Goal: Task Accomplishment & Management: Manage account settings

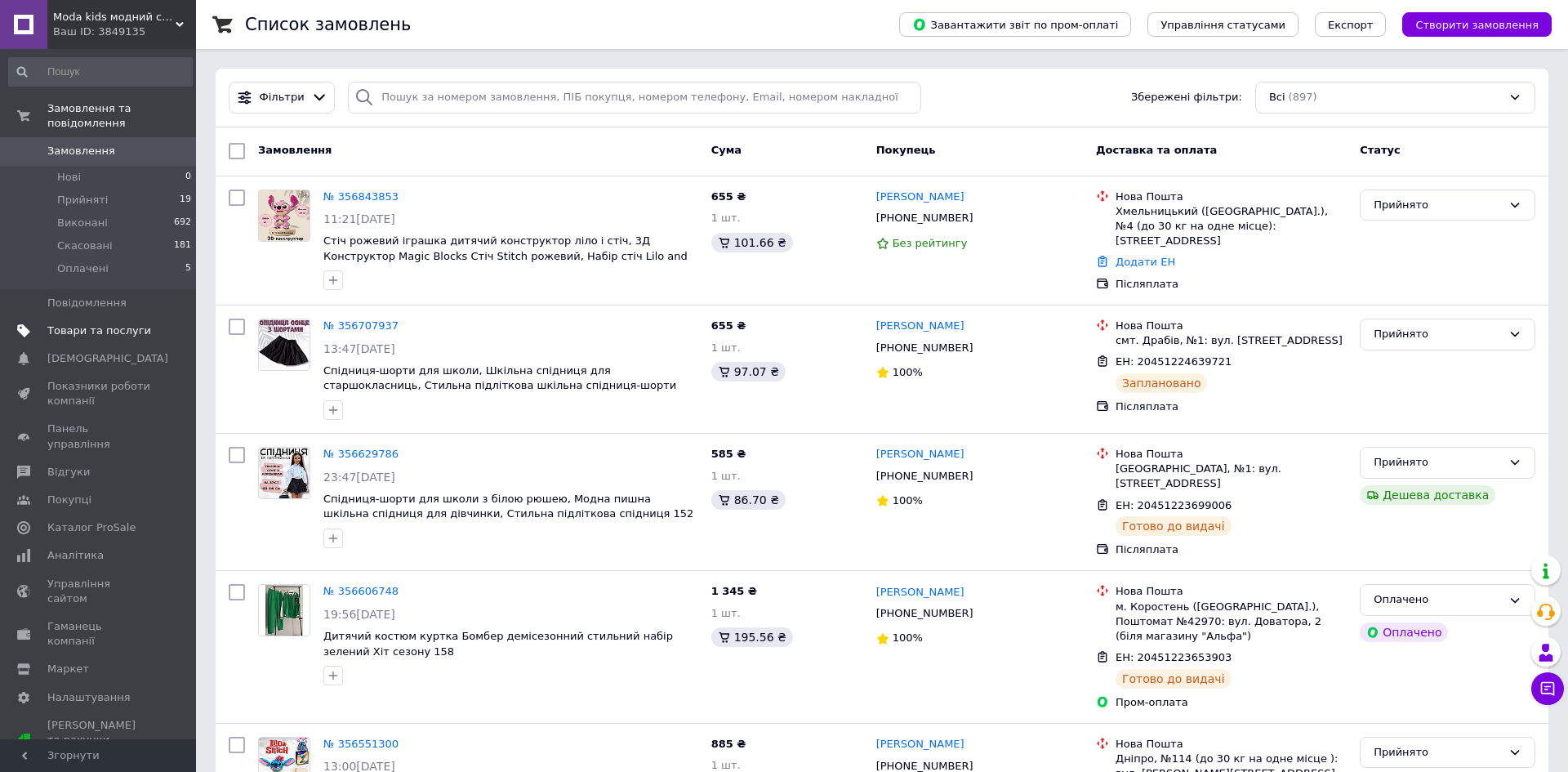
click at [100, 332] on span "Товари та послуги" at bounding box center [99, 330] width 103 height 15
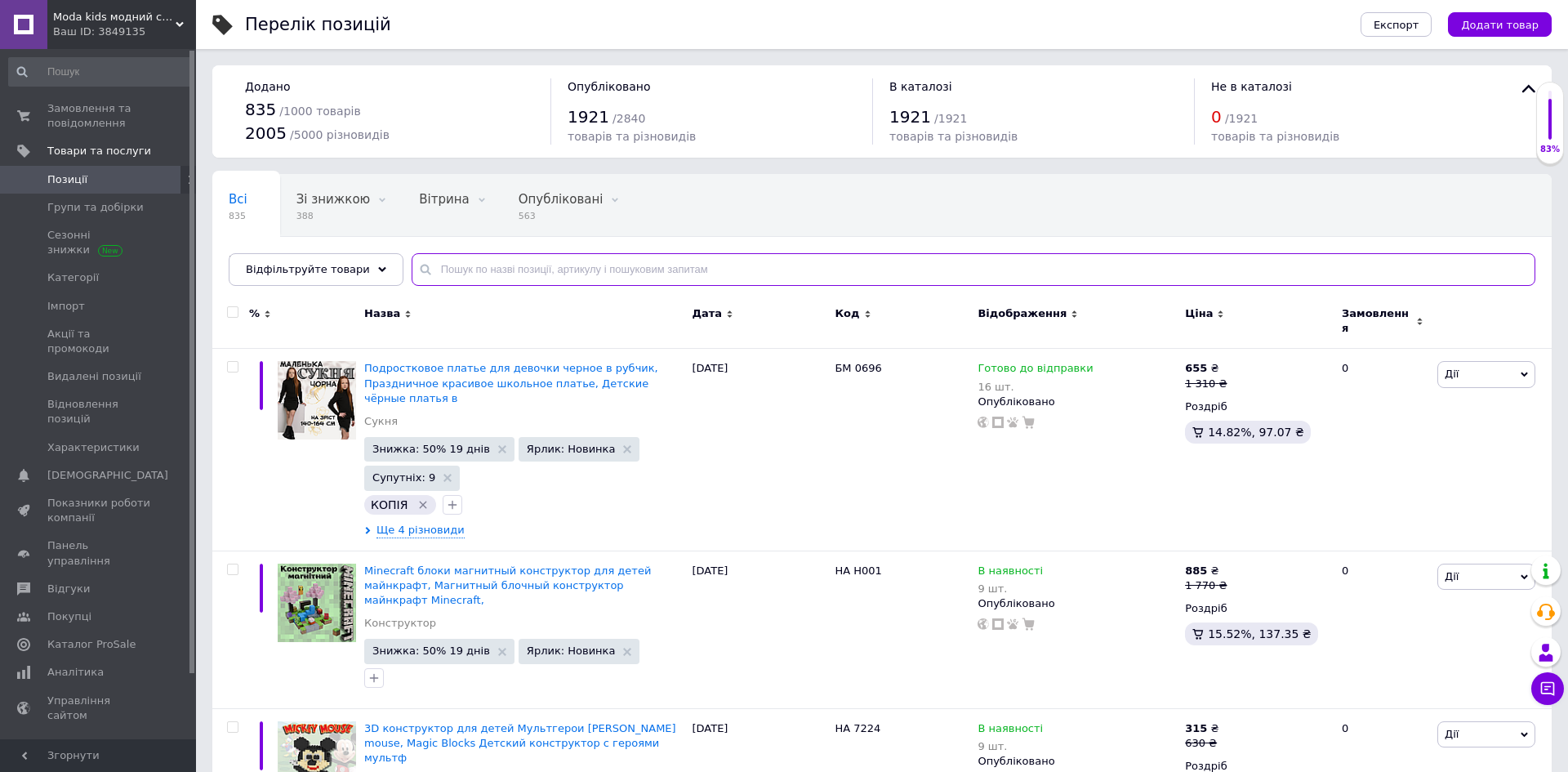
click at [516, 269] on input "text" at bounding box center [973, 269] width 1124 height 33
type input "1235"
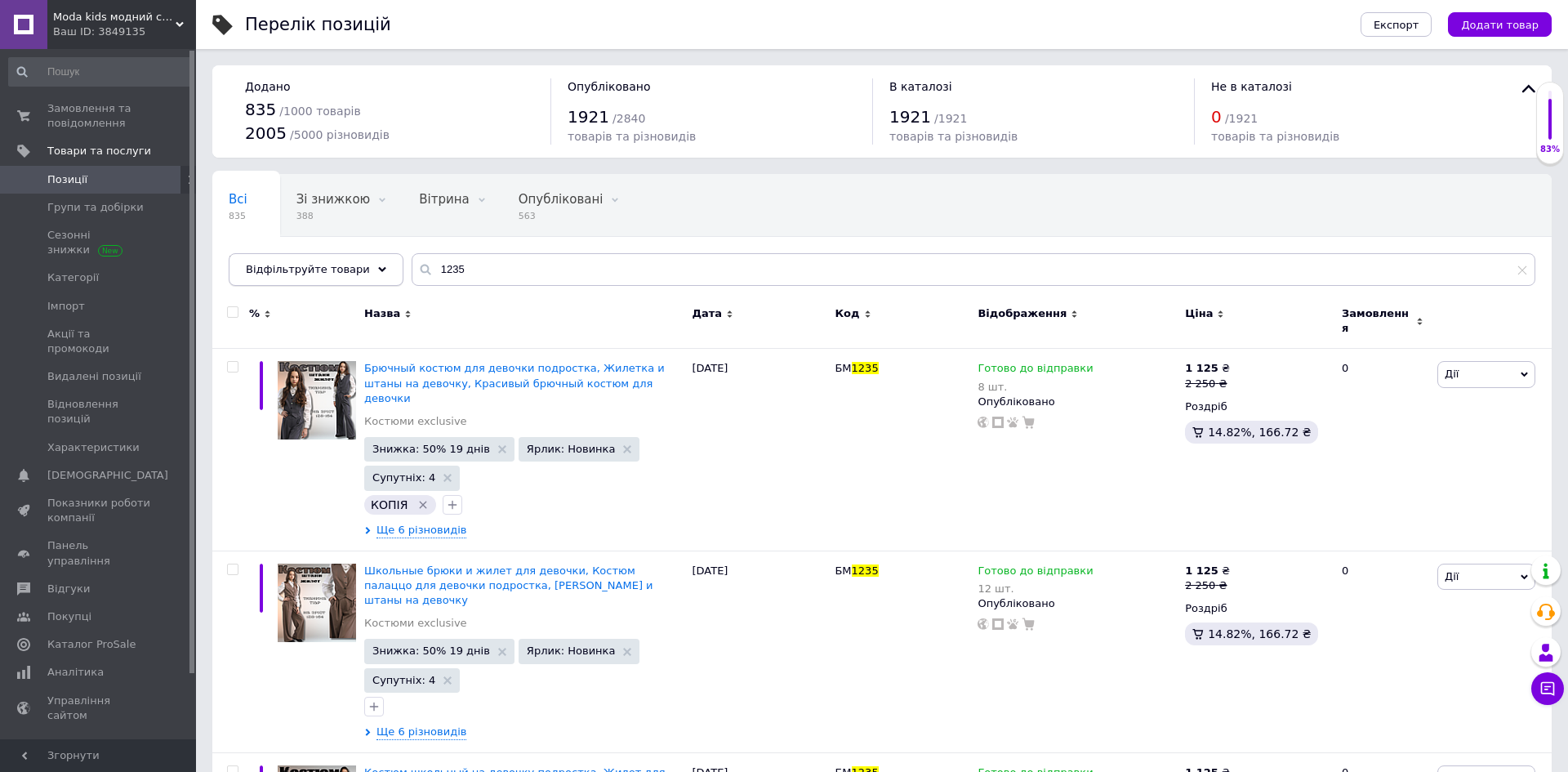
click at [301, 270] on span "Відфільтруйте товари" at bounding box center [307, 269] width 124 height 12
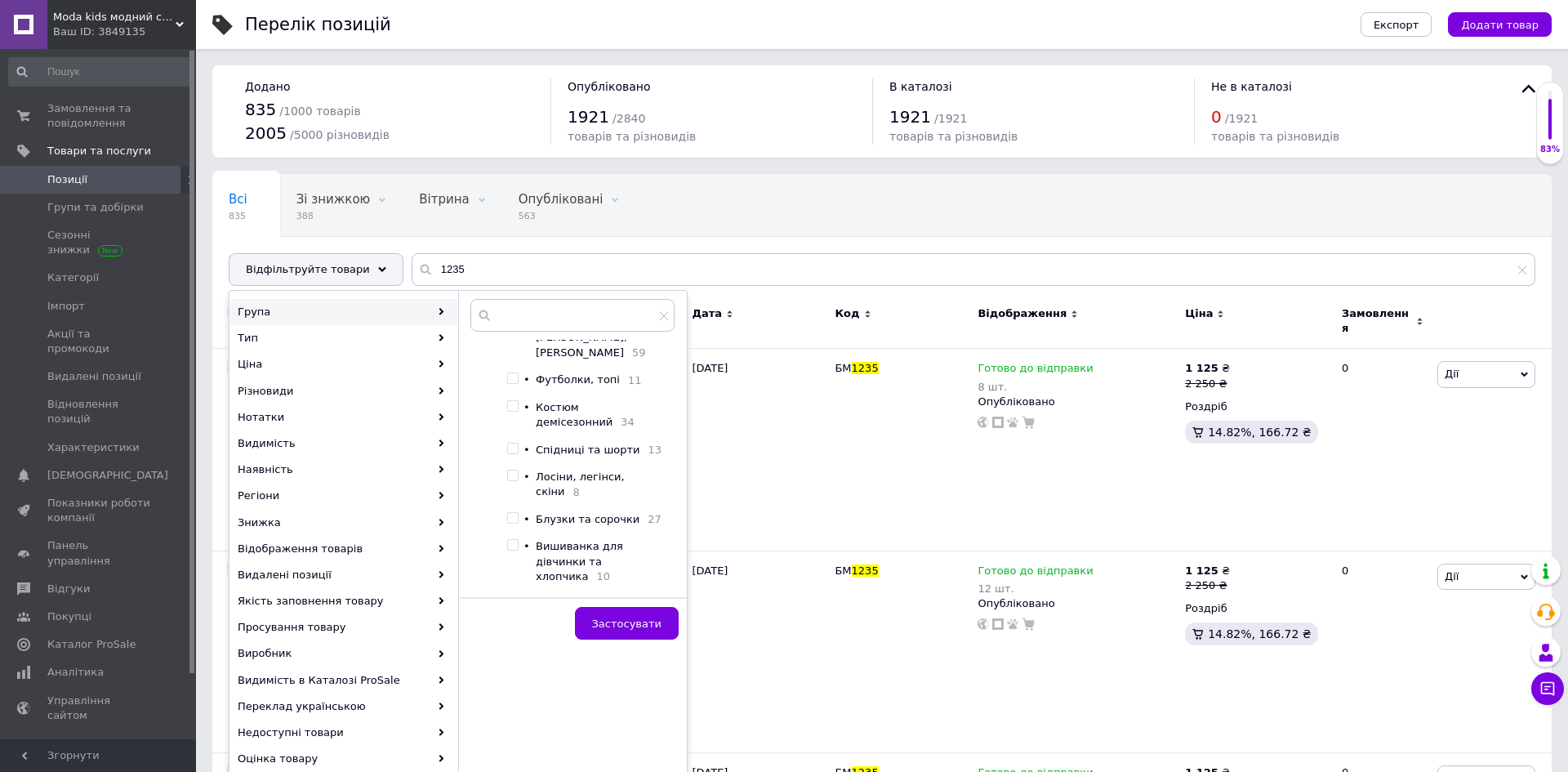
scroll to position [166, 0]
click at [511, 496] on input "checkbox" at bounding box center [513, 501] width 11 height 11
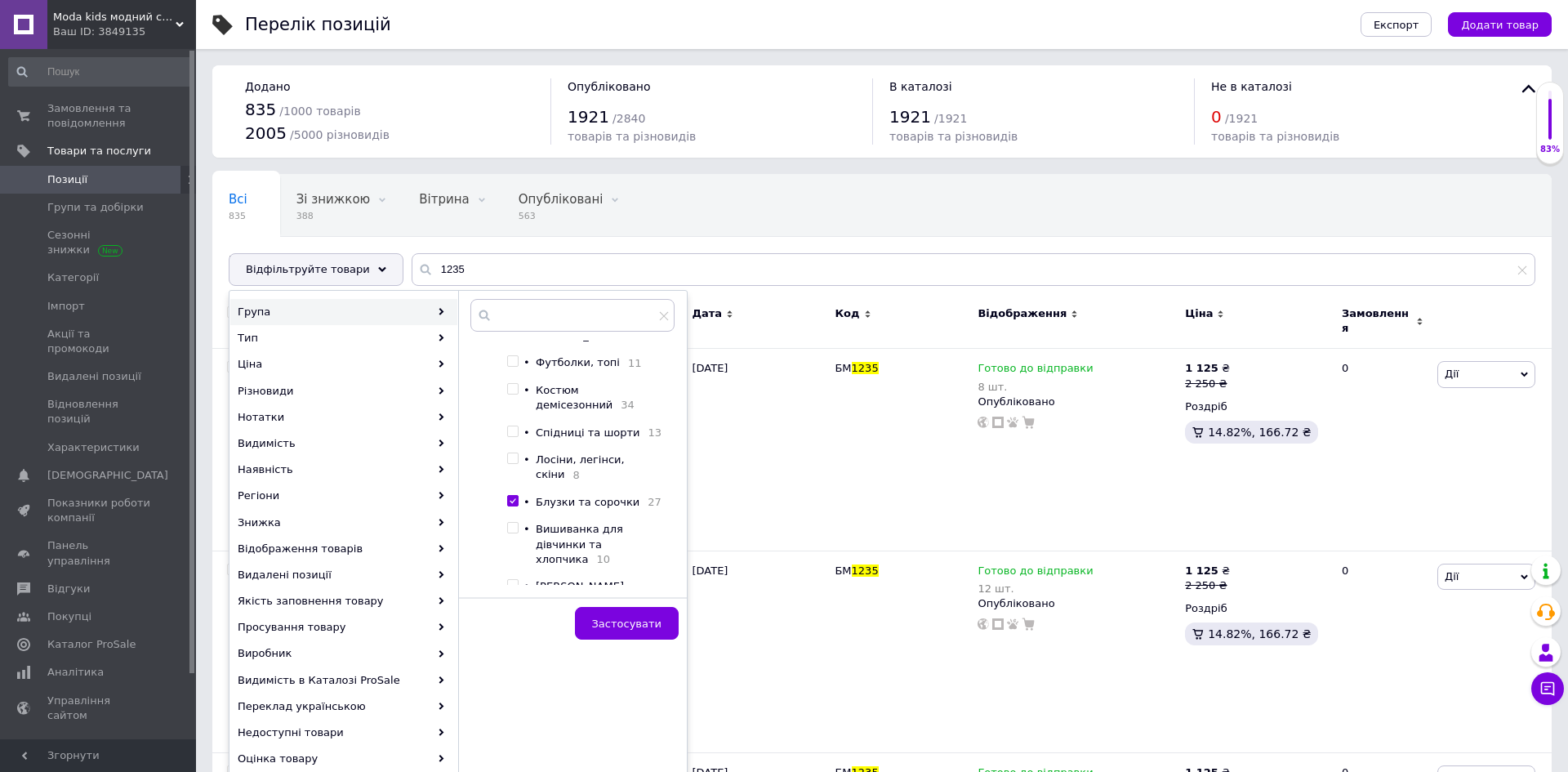
checkbox input "true"
click at [641, 615] on button "Застосувати" at bounding box center [627, 623] width 103 height 33
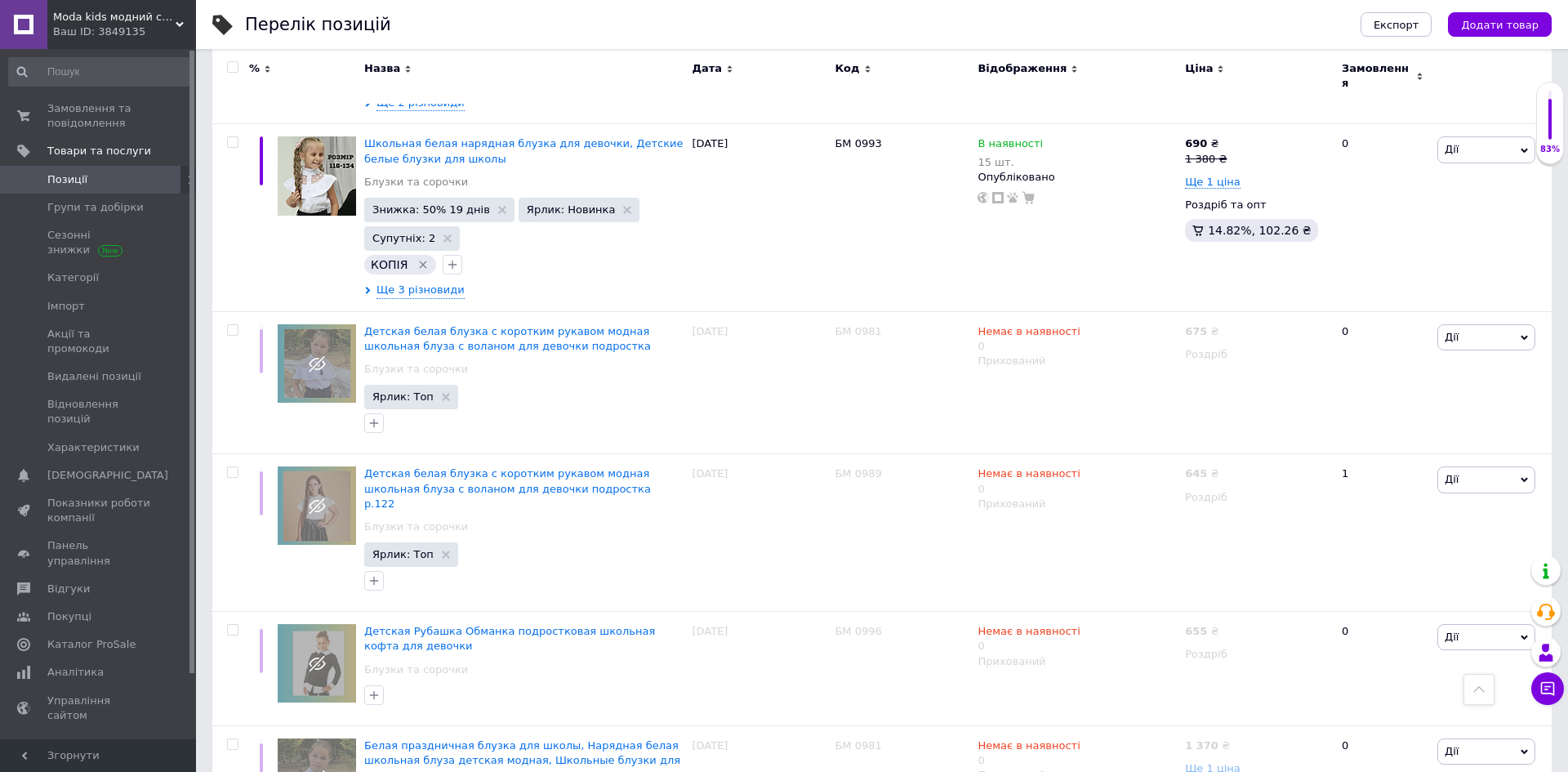
scroll to position [2526, 0]
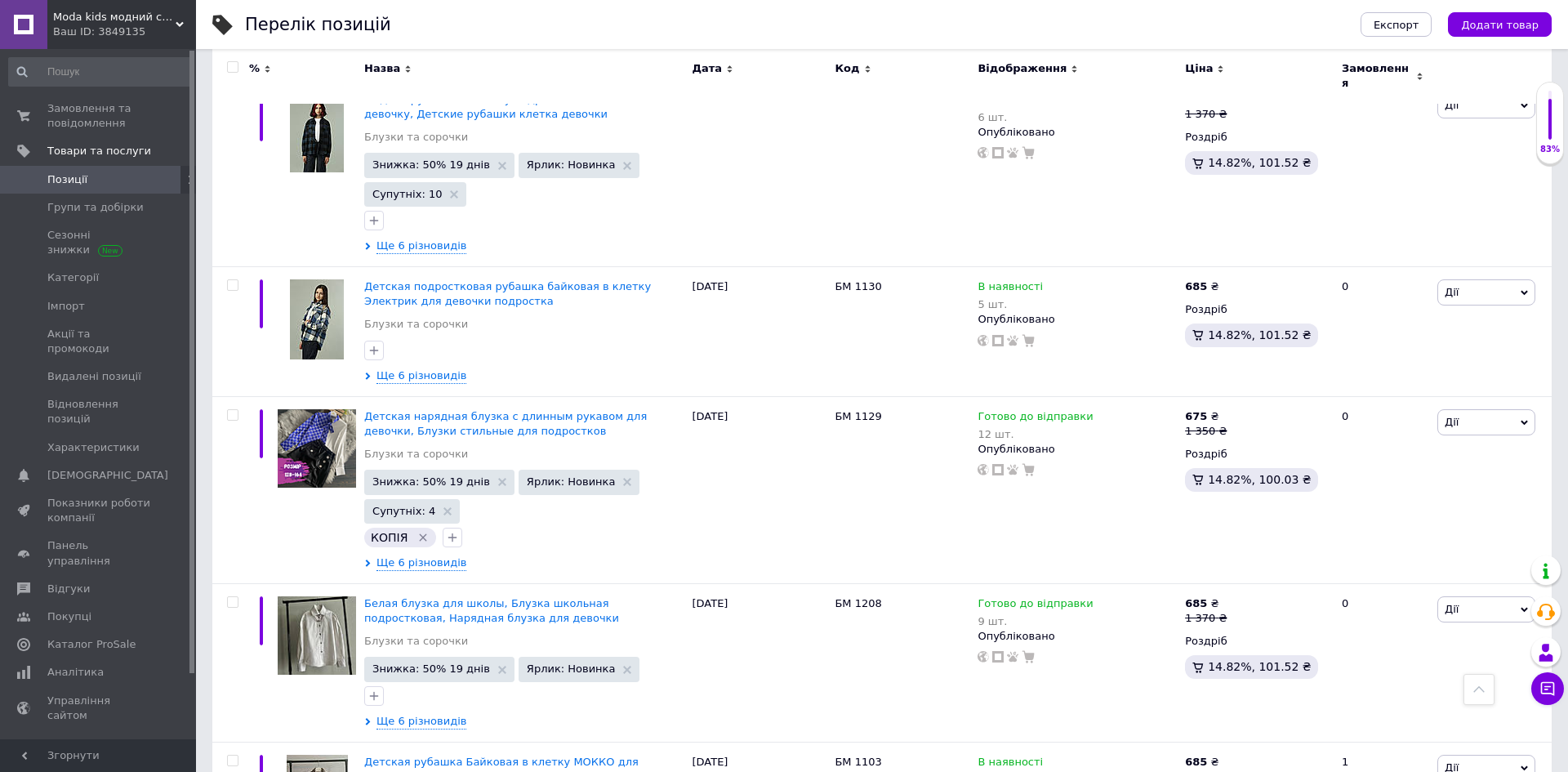
scroll to position [994, 0]
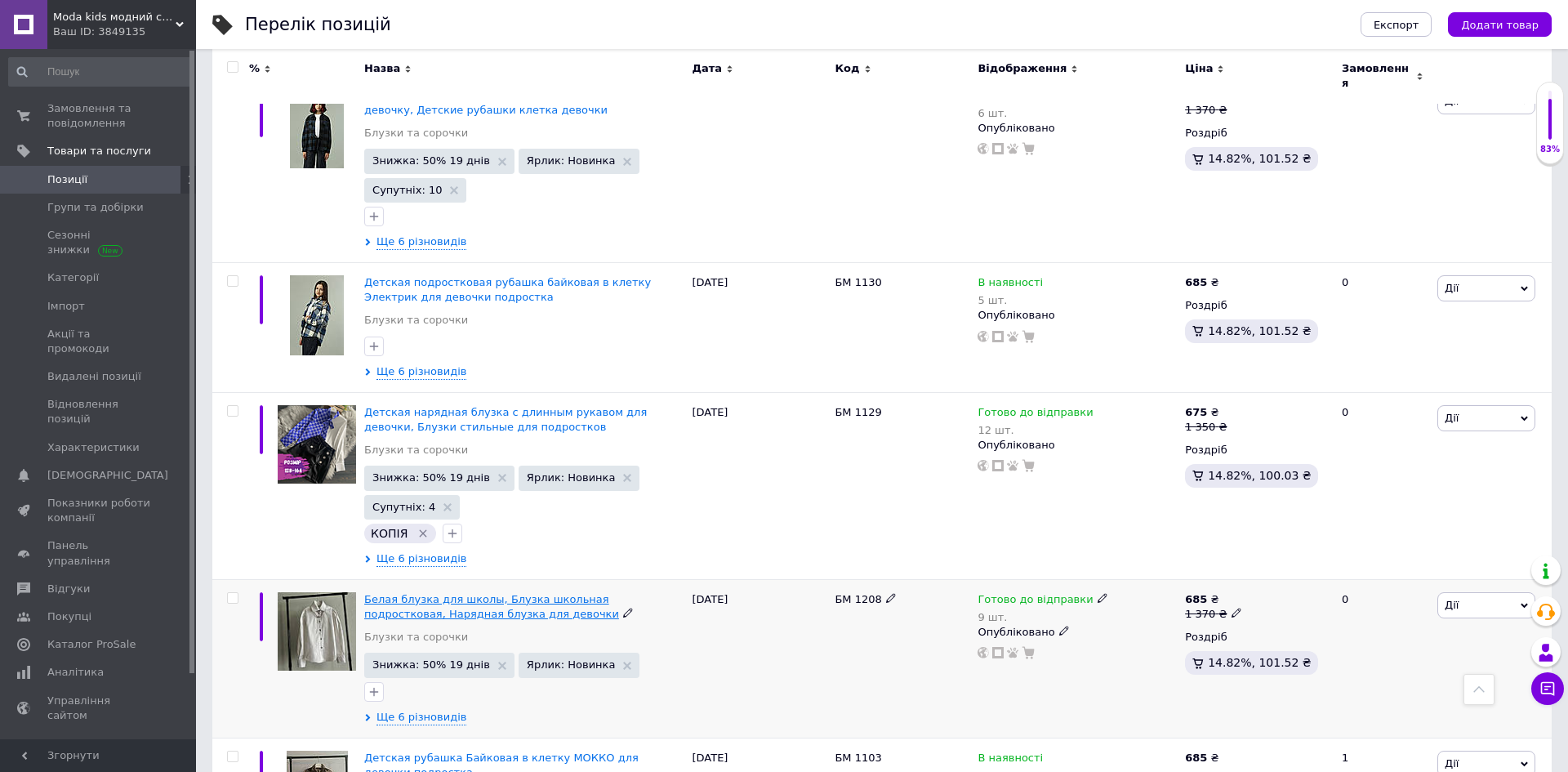
click at [557, 593] on span "Белая блузка для школы, Блузка школьная подростковая, Нарядная блузка для девоч…" at bounding box center [492, 606] width 255 height 27
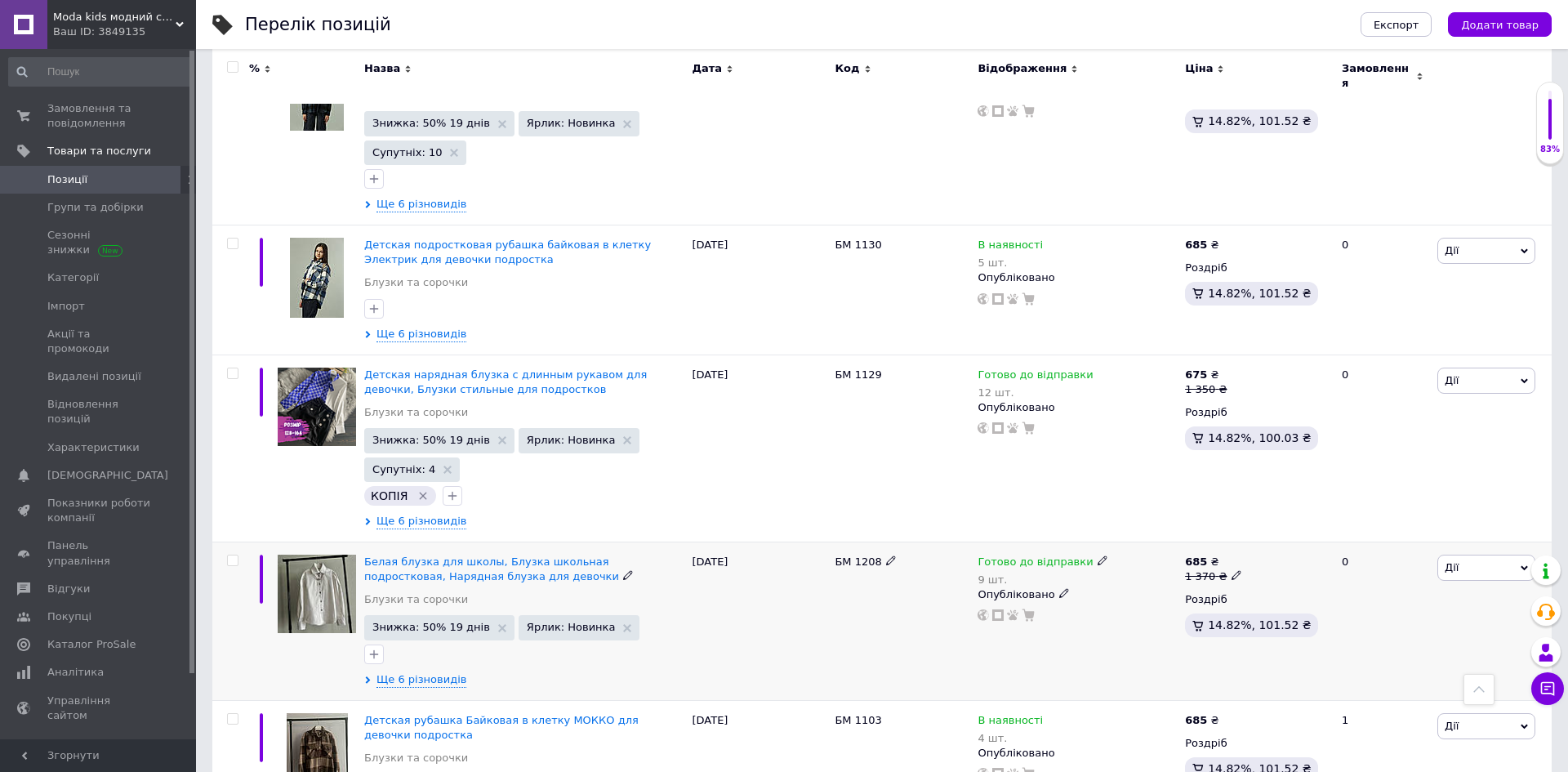
scroll to position [1273, 0]
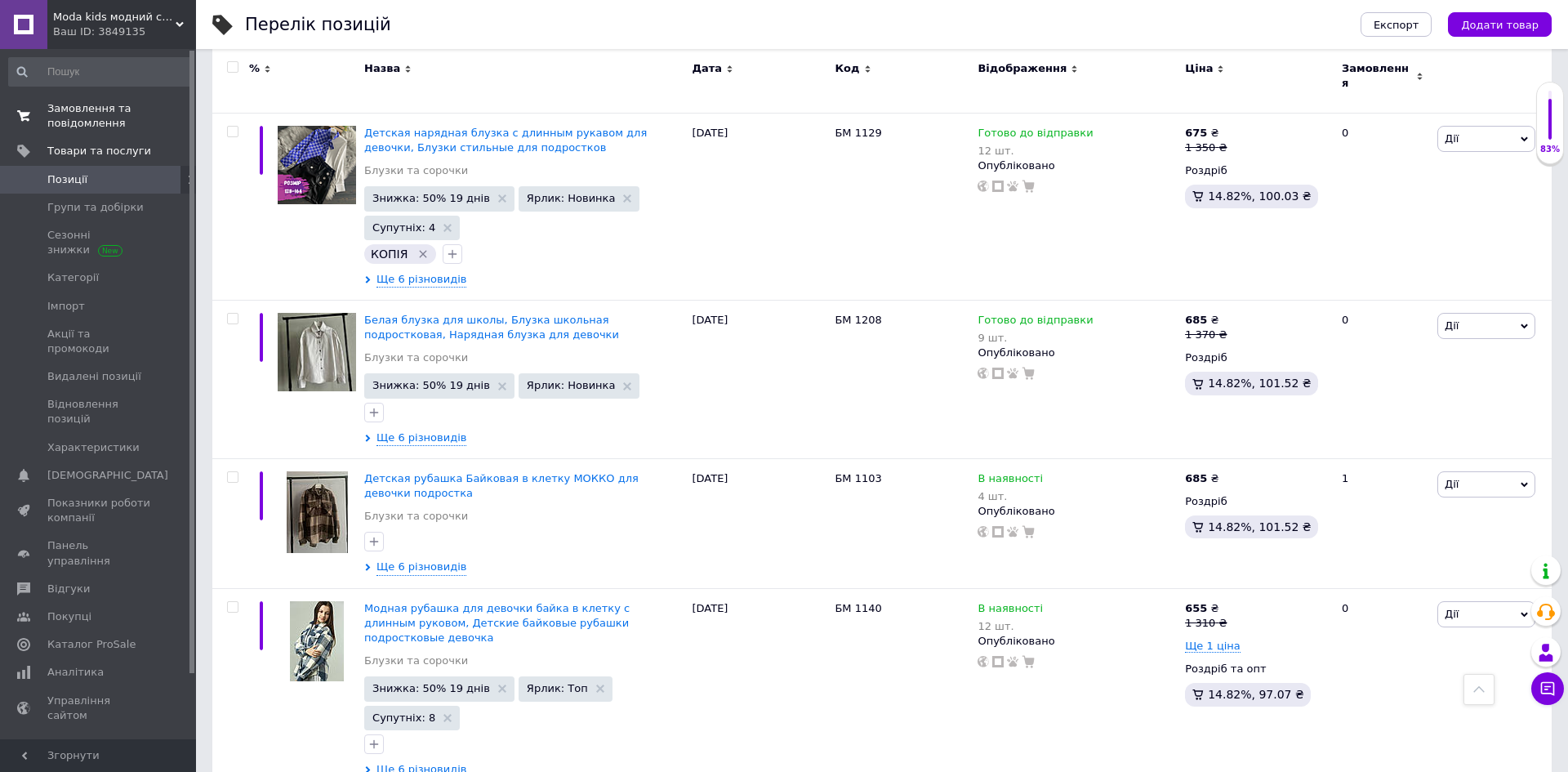
click at [93, 112] on span "Замовлення та повідомлення" at bounding box center [99, 116] width 103 height 29
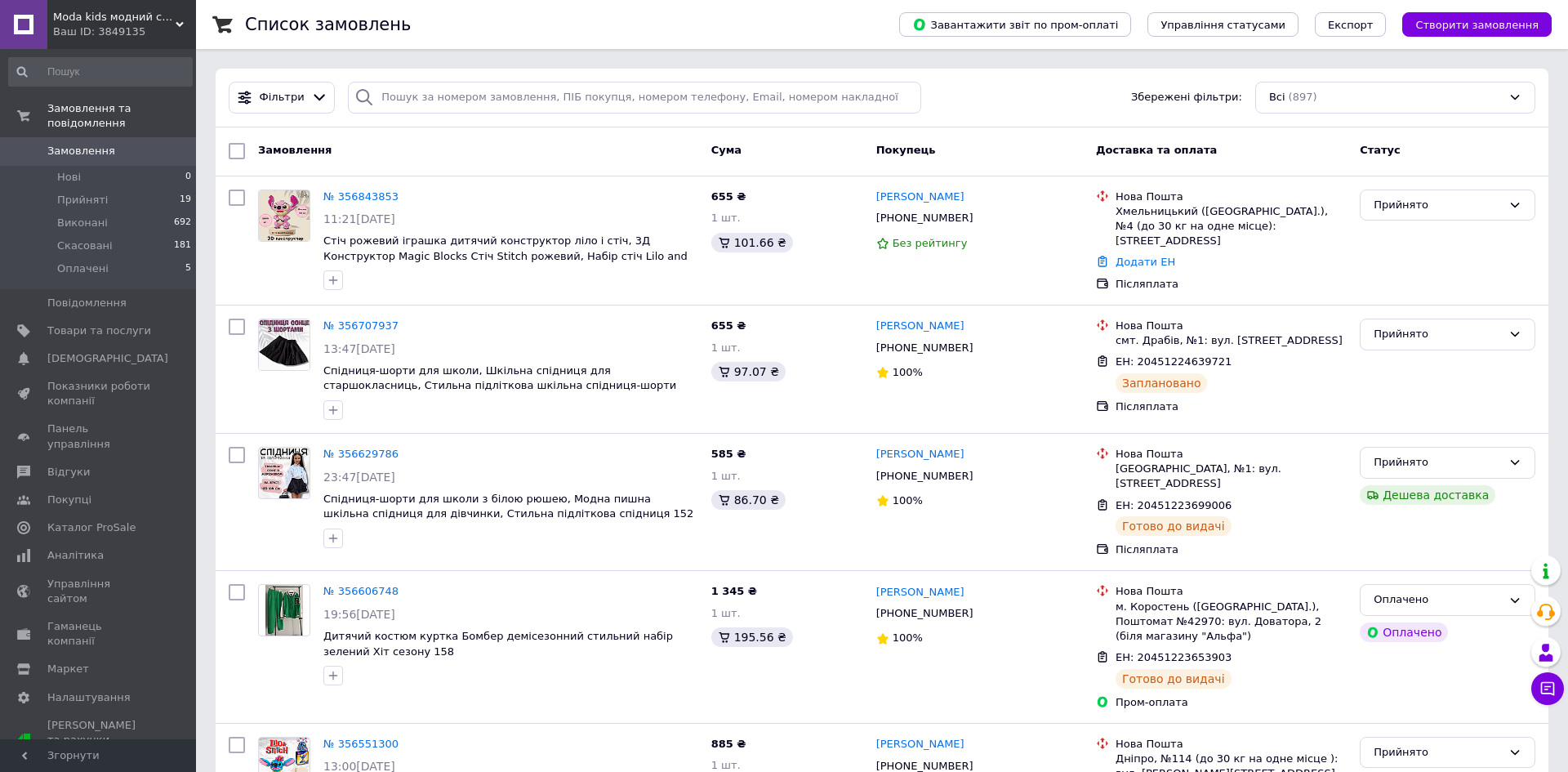
click at [122, 25] on div "Ваш ID: 3849135" at bounding box center [125, 32] width 143 height 15
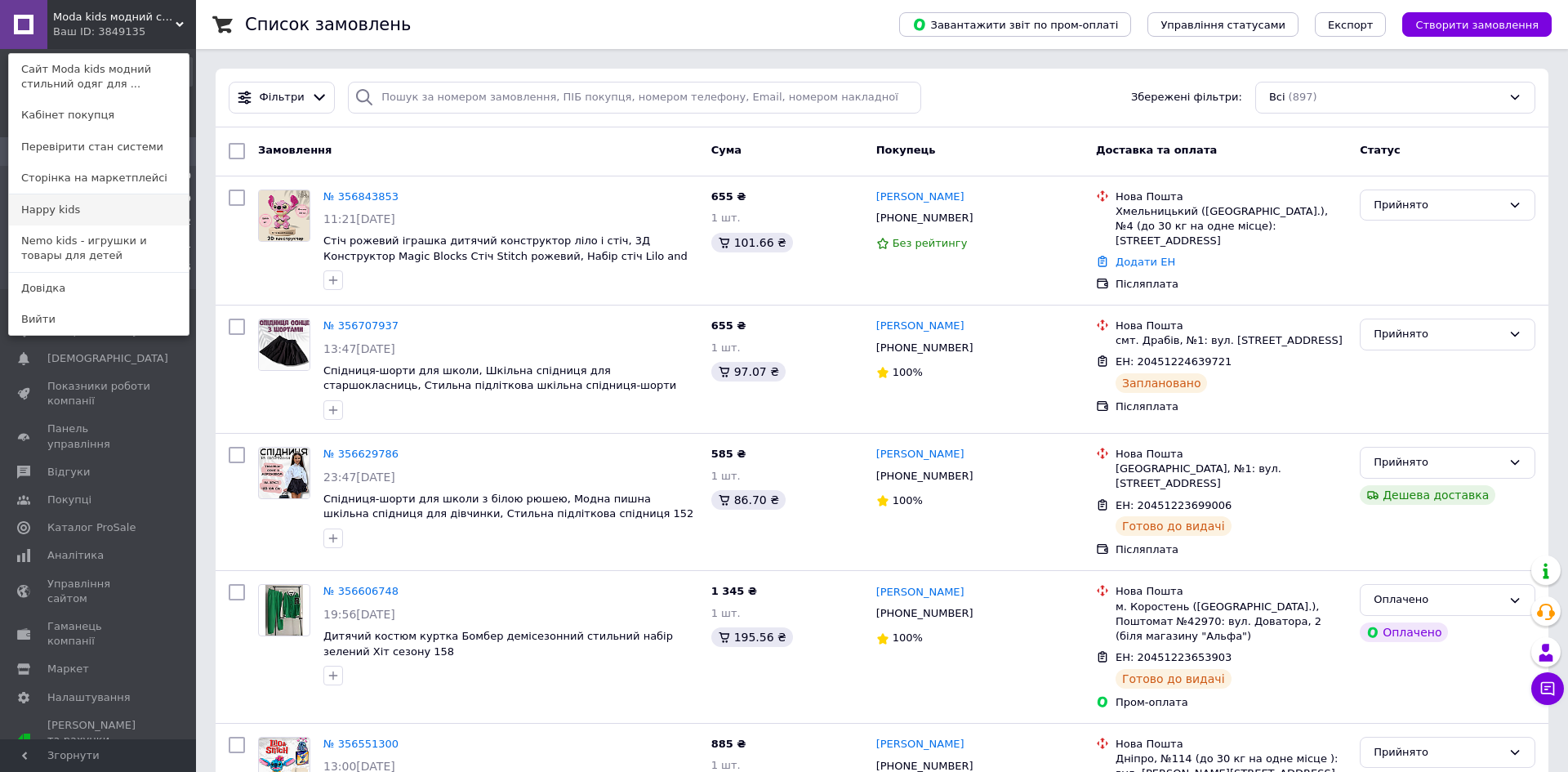
click at [84, 214] on link "Happy kids" at bounding box center [99, 209] width 180 height 31
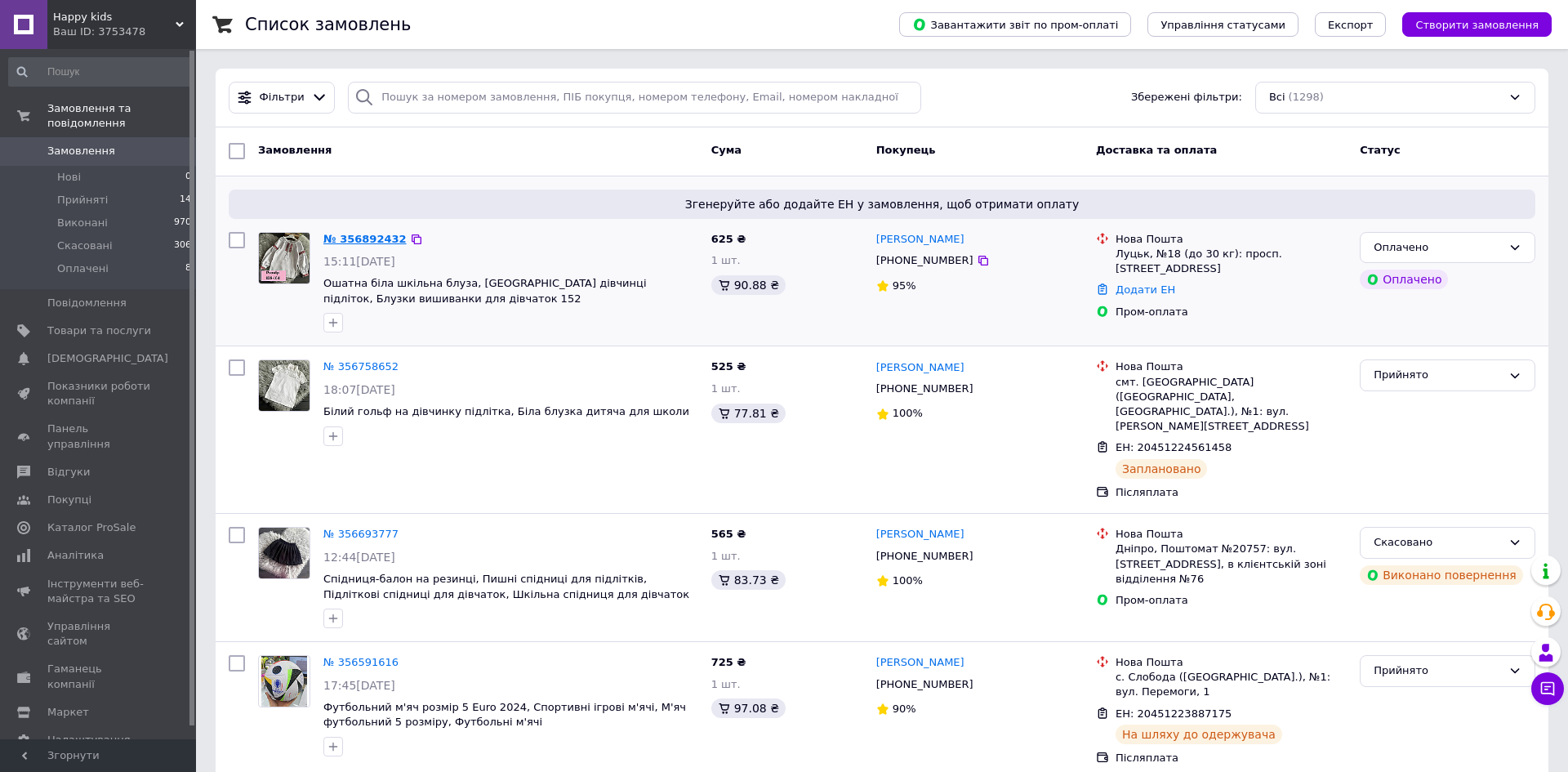
click at [353, 233] on link "№ 356892432" at bounding box center [365, 239] width 84 height 12
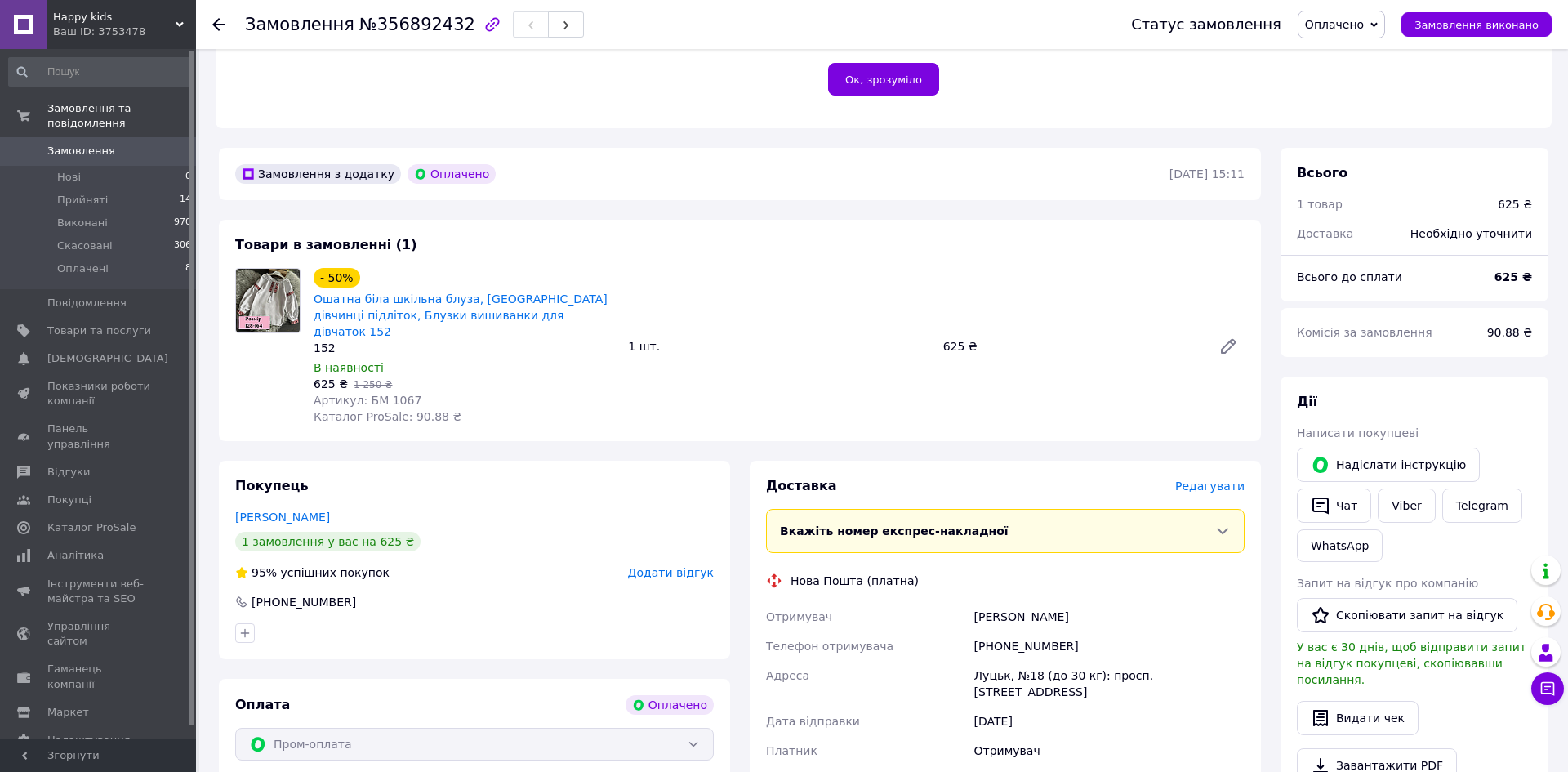
scroll to position [380, 0]
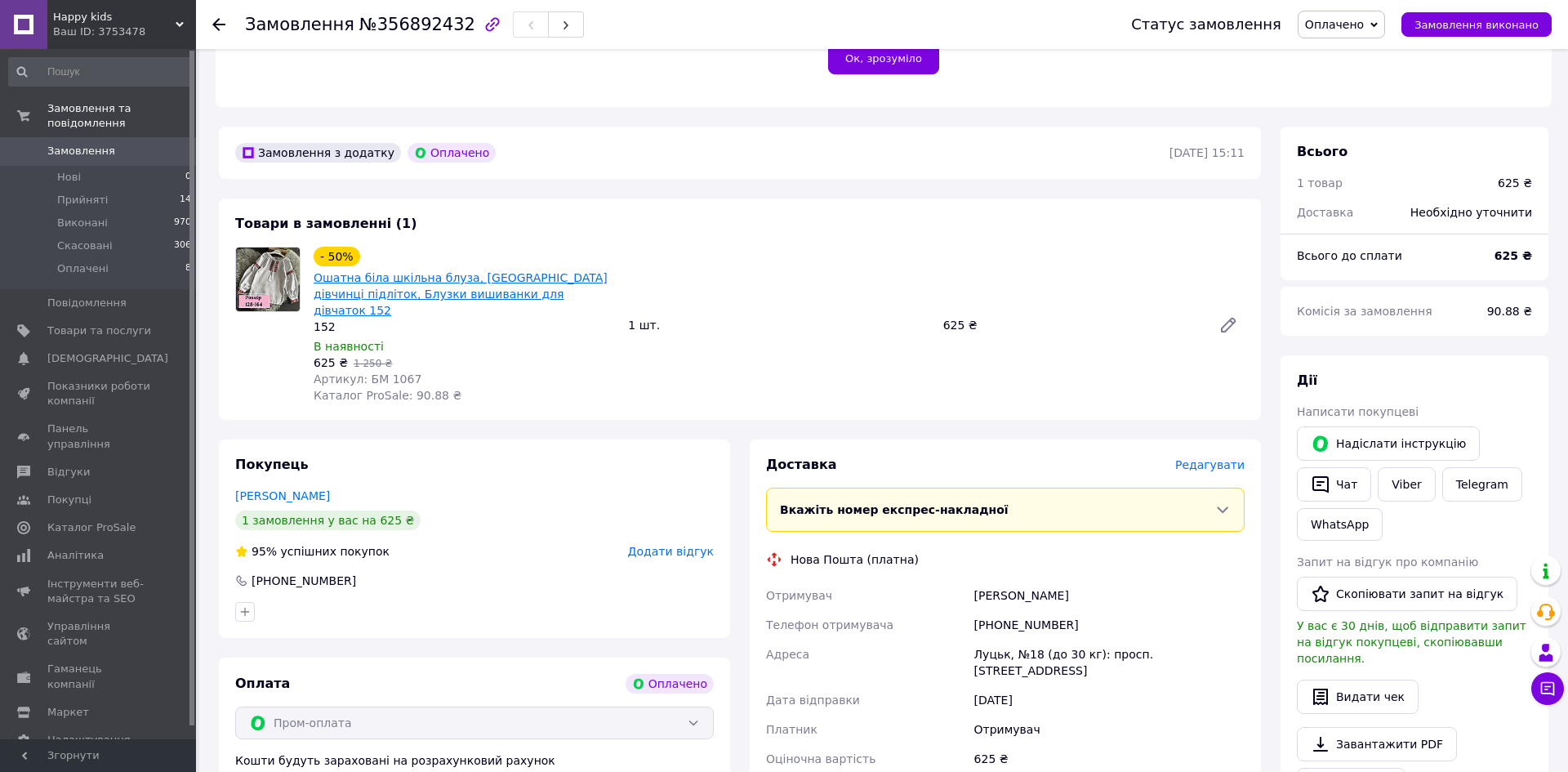
click at [483, 272] on link "Ошатна біла шкільна блуза, Вишиванка дівчинці підліток, Блузки вишиванки для ді…" at bounding box center [460, 294] width 294 height 45
click at [96, 149] on span "Замовлення" at bounding box center [81, 150] width 68 height 15
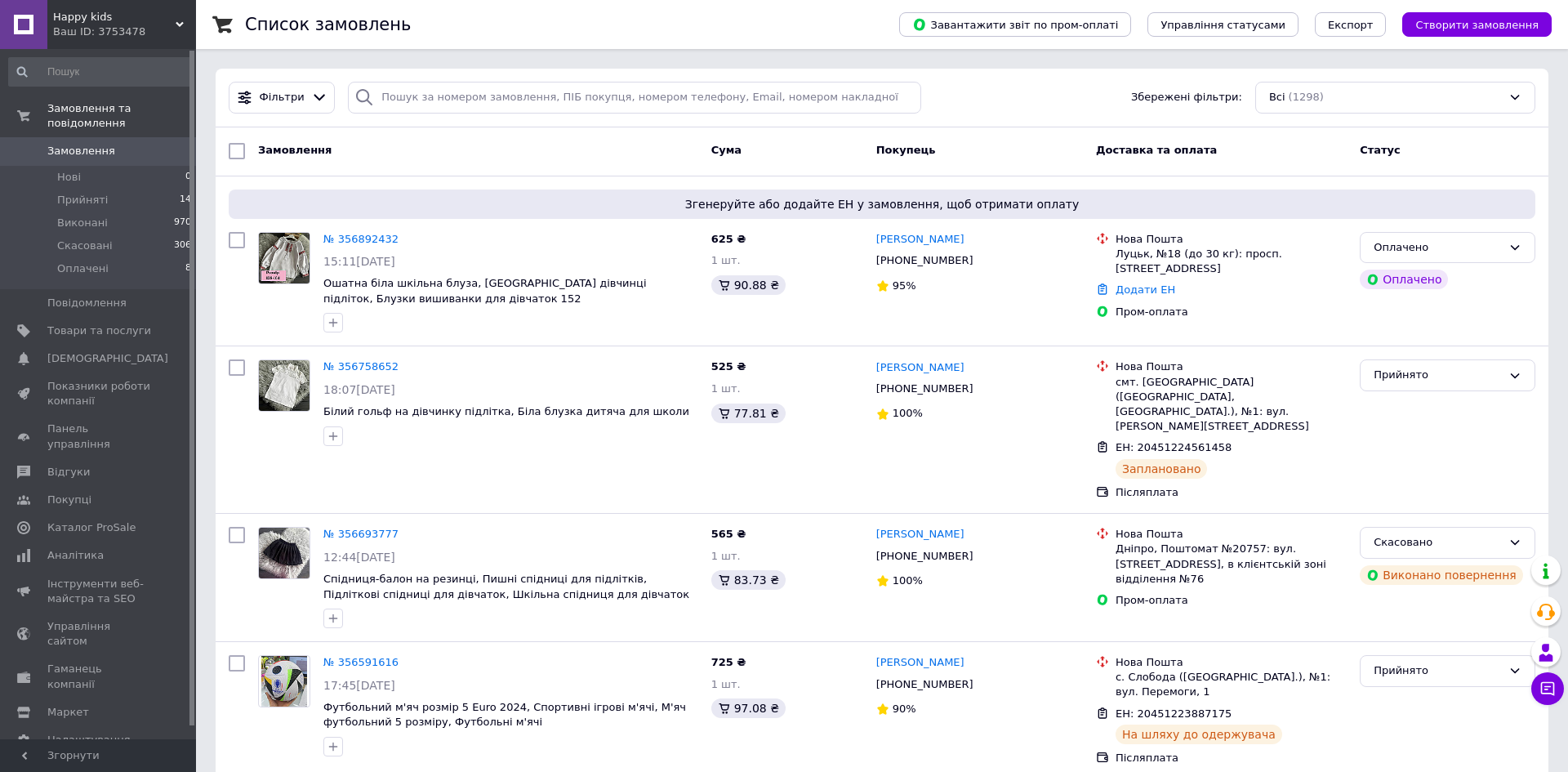
click at [159, 15] on span "Happy kids" at bounding box center [115, 17] width 123 height 15
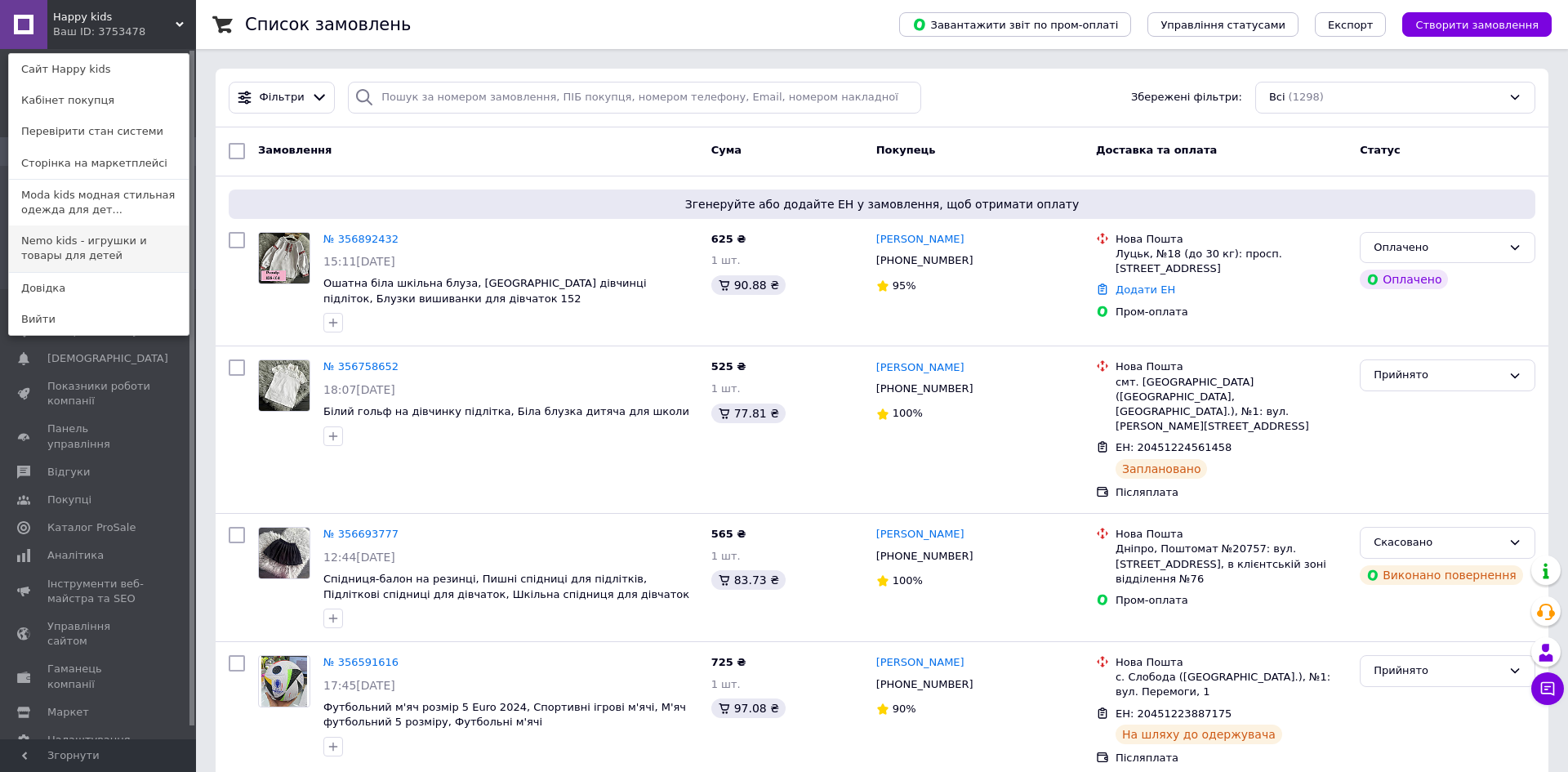
click at [106, 248] on link "Nemo kids - игрушки и товары для детей" at bounding box center [99, 248] width 180 height 45
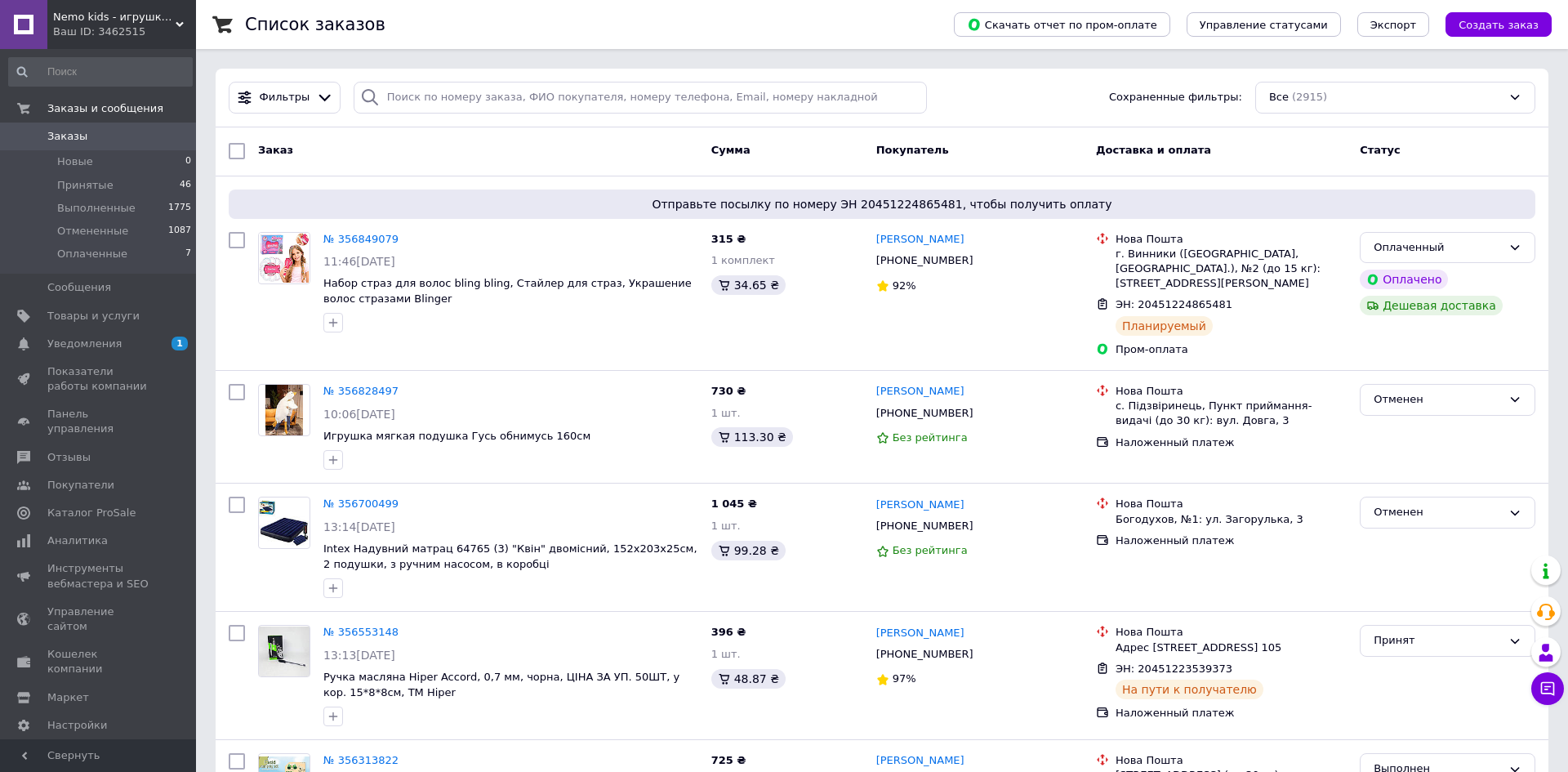
click at [172, 30] on div "Ваш ID: 3462515" at bounding box center [125, 32] width 143 height 15
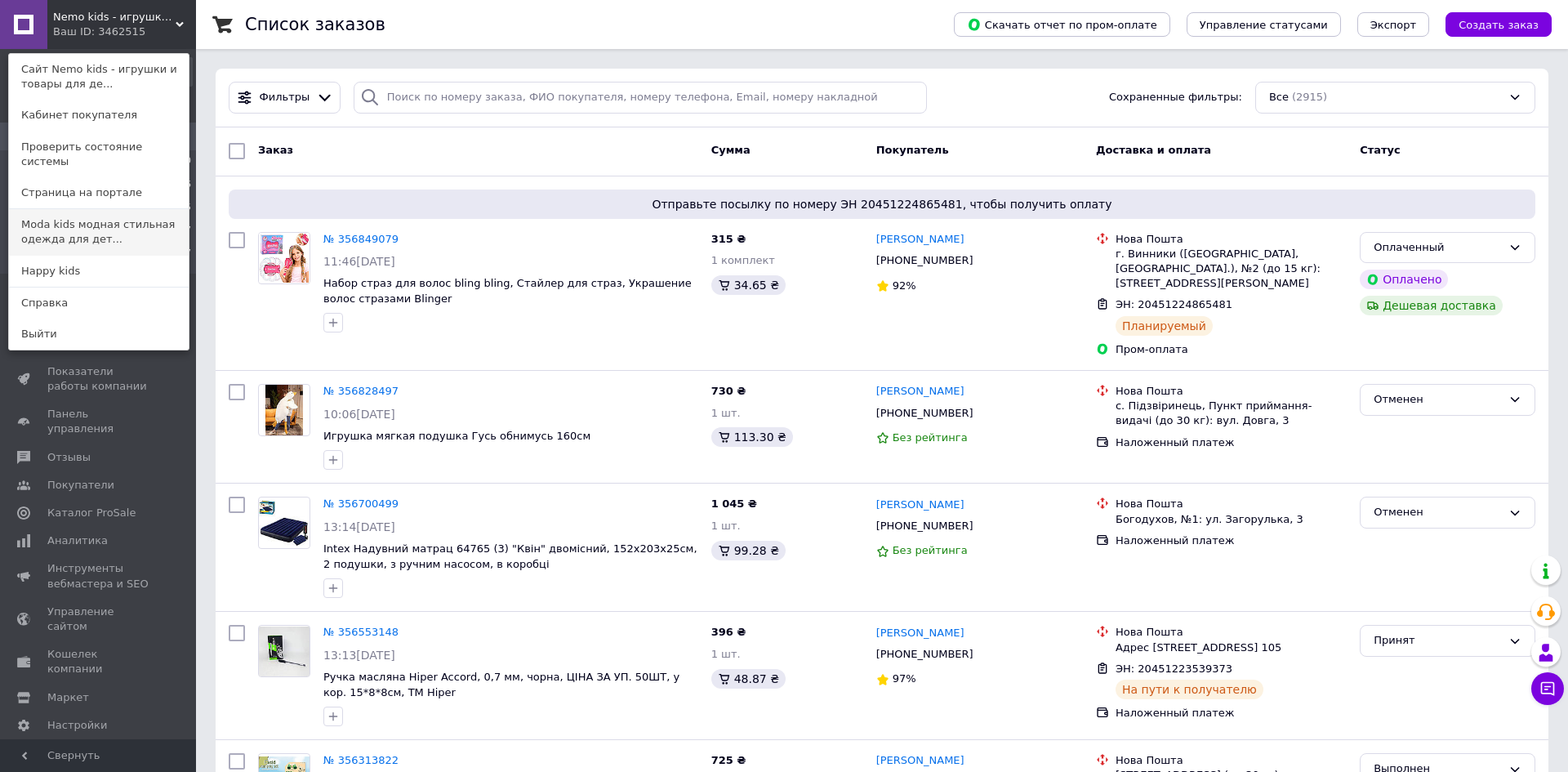
click at [114, 209] on link "Moda kids модная стильная одежда для дет..." at bounding box center [99, 232] width 180 height 45
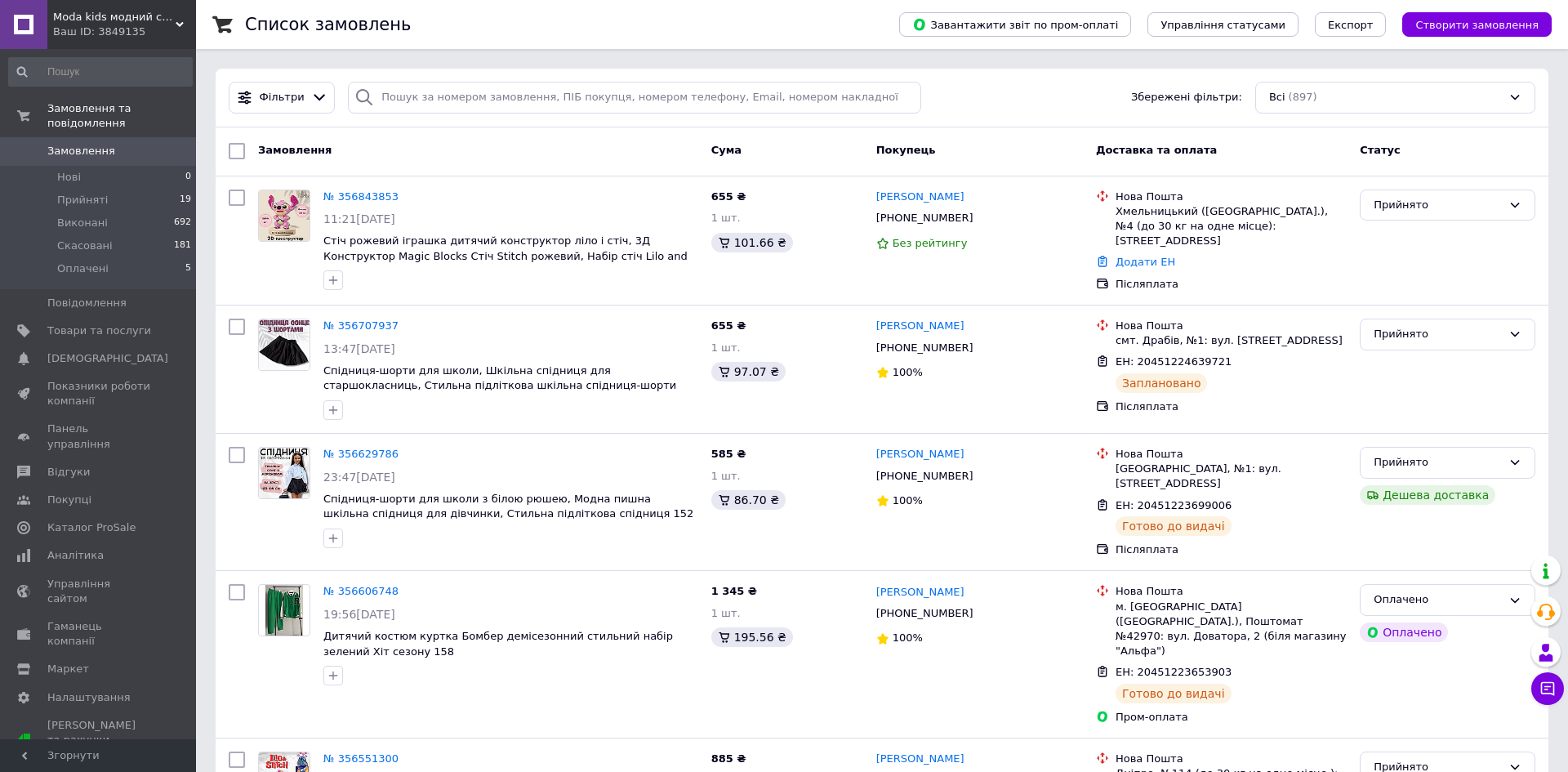
click at [173, 21] on span "Moda kids модний стильний одяг для дітей та підлітків" at bounding box center [115, 17] width 123 height 15
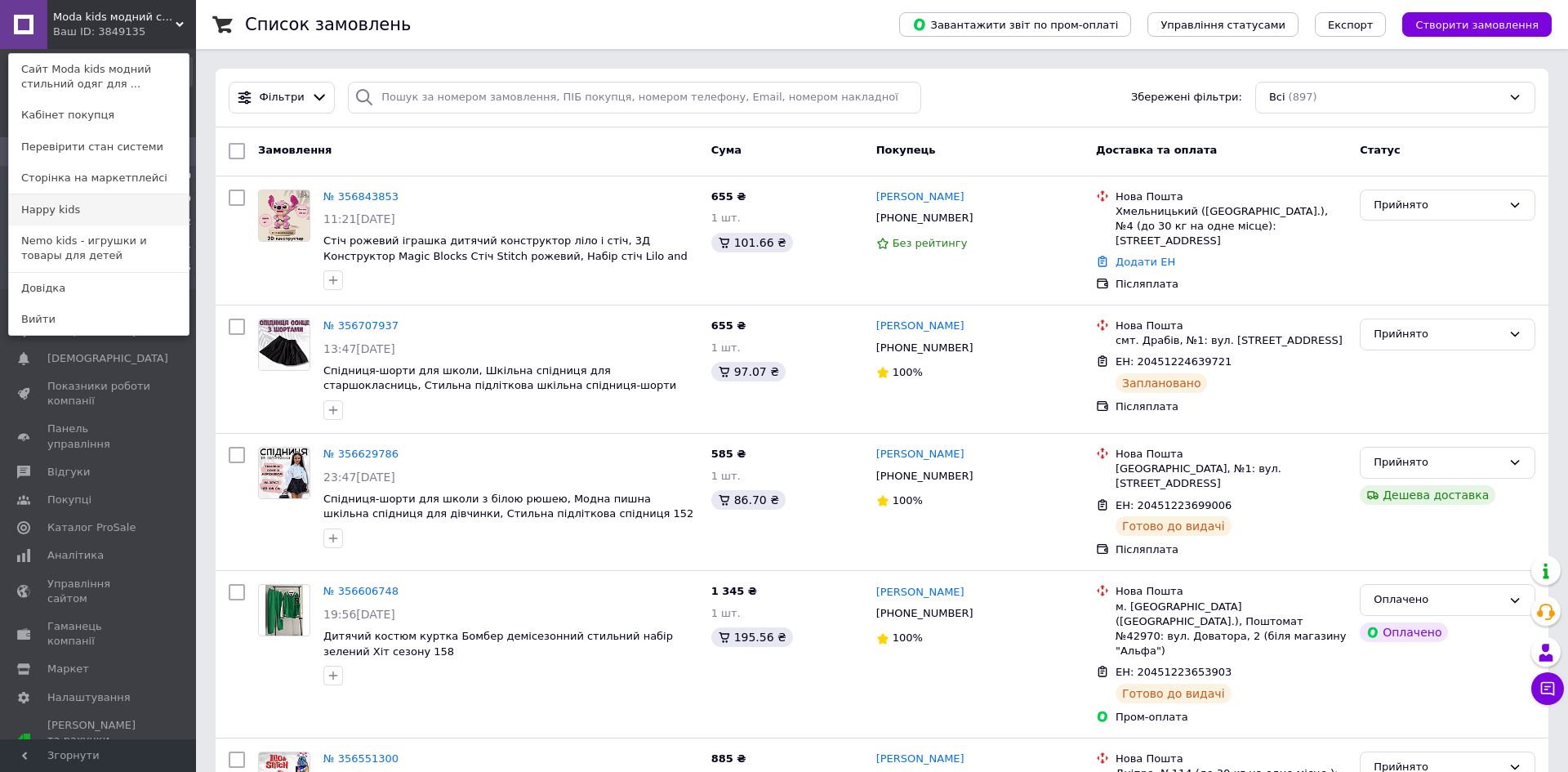
click at [134, 204] on link "Happy kids" at bounding box center [99, 209] width 180 height 31
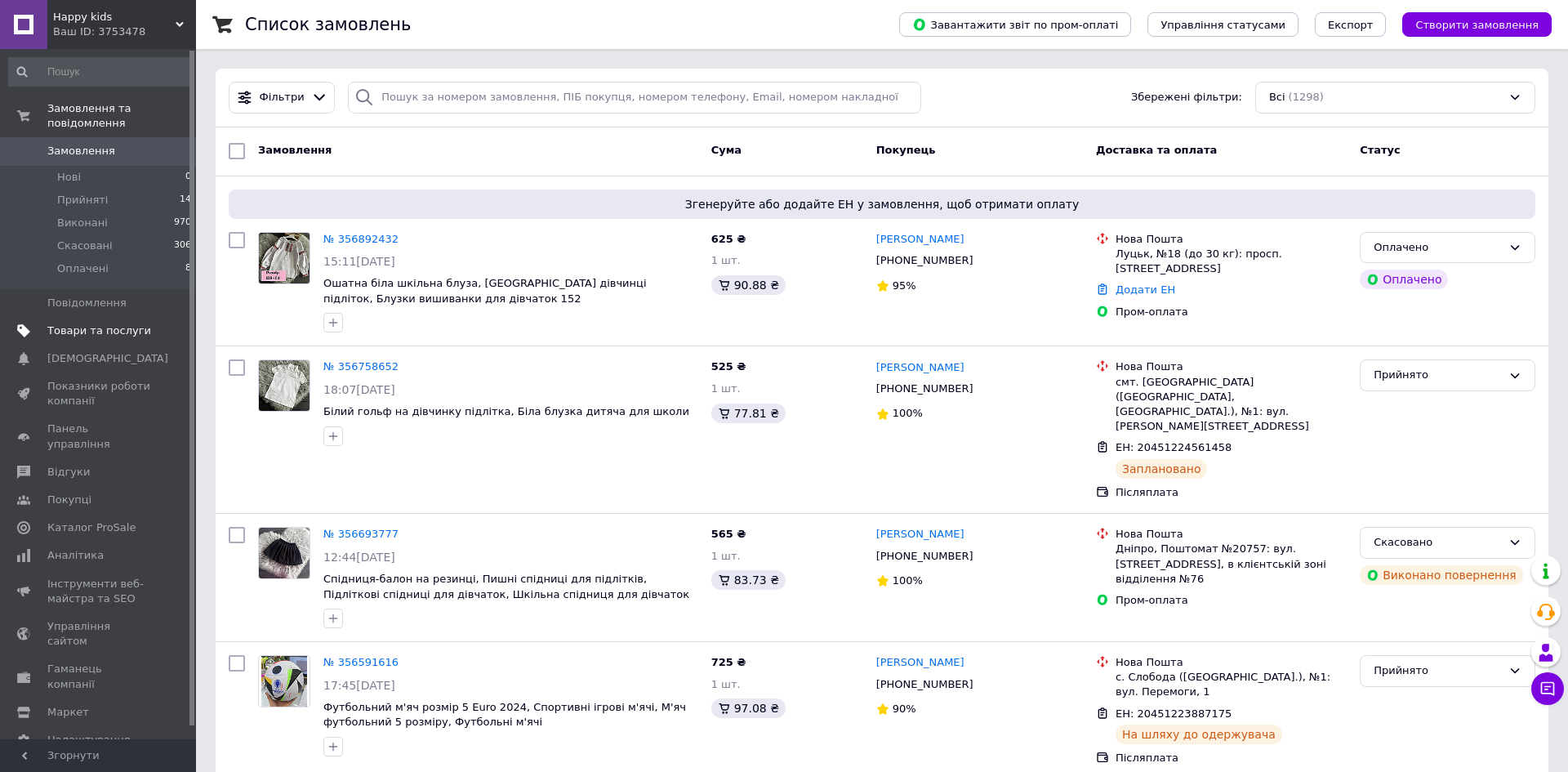
click at [93, 329] on span "Товари та послуги" at bounding box center [99, 330] width 103 height 15
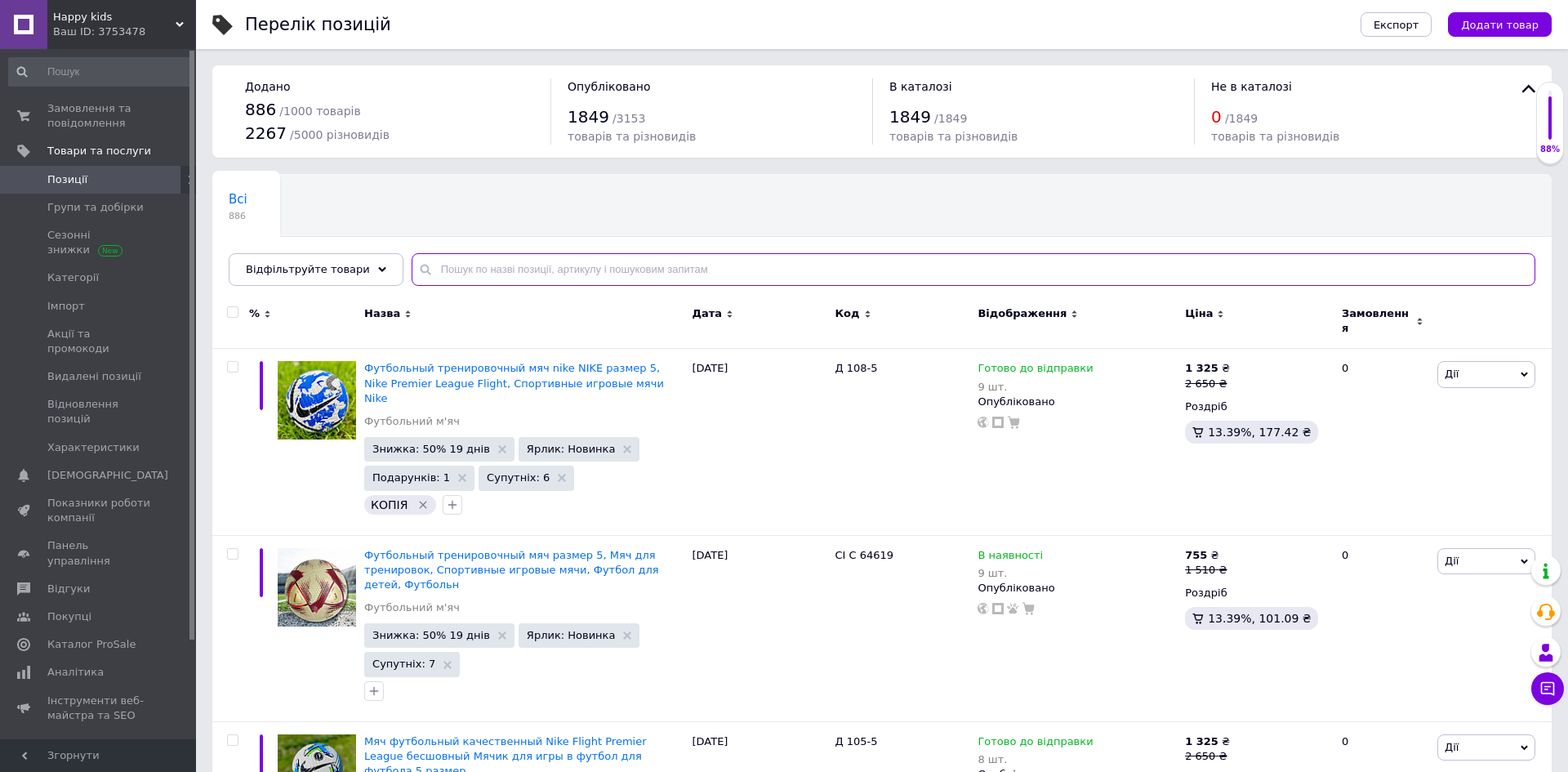
click at [524, 265] on input "text" at bounding box center [973, 269] width 1124 height 33
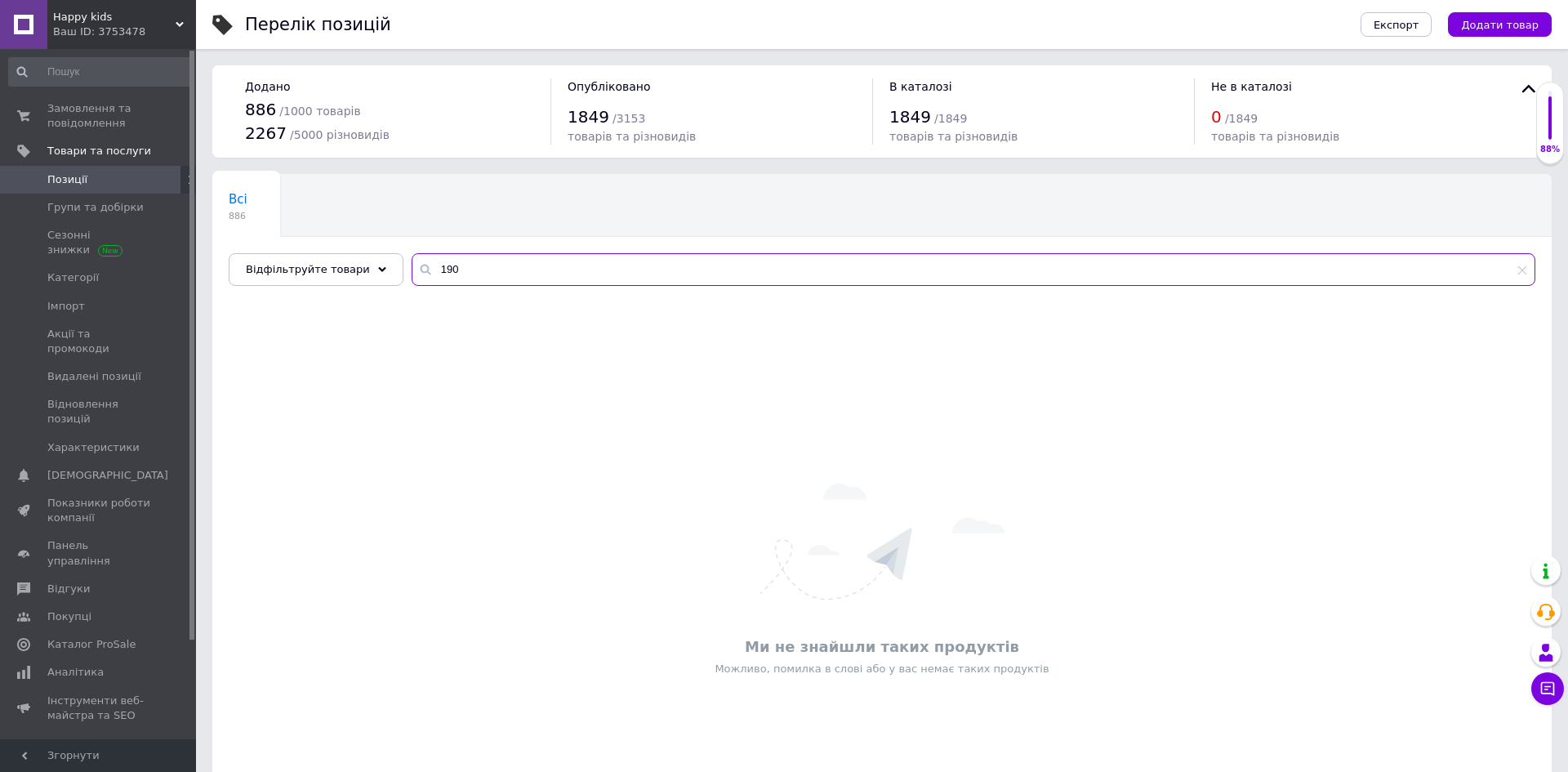
click at [488, 271] on input "190" at bounding box center [973, 269] width 1124 height 33
type input "1290"
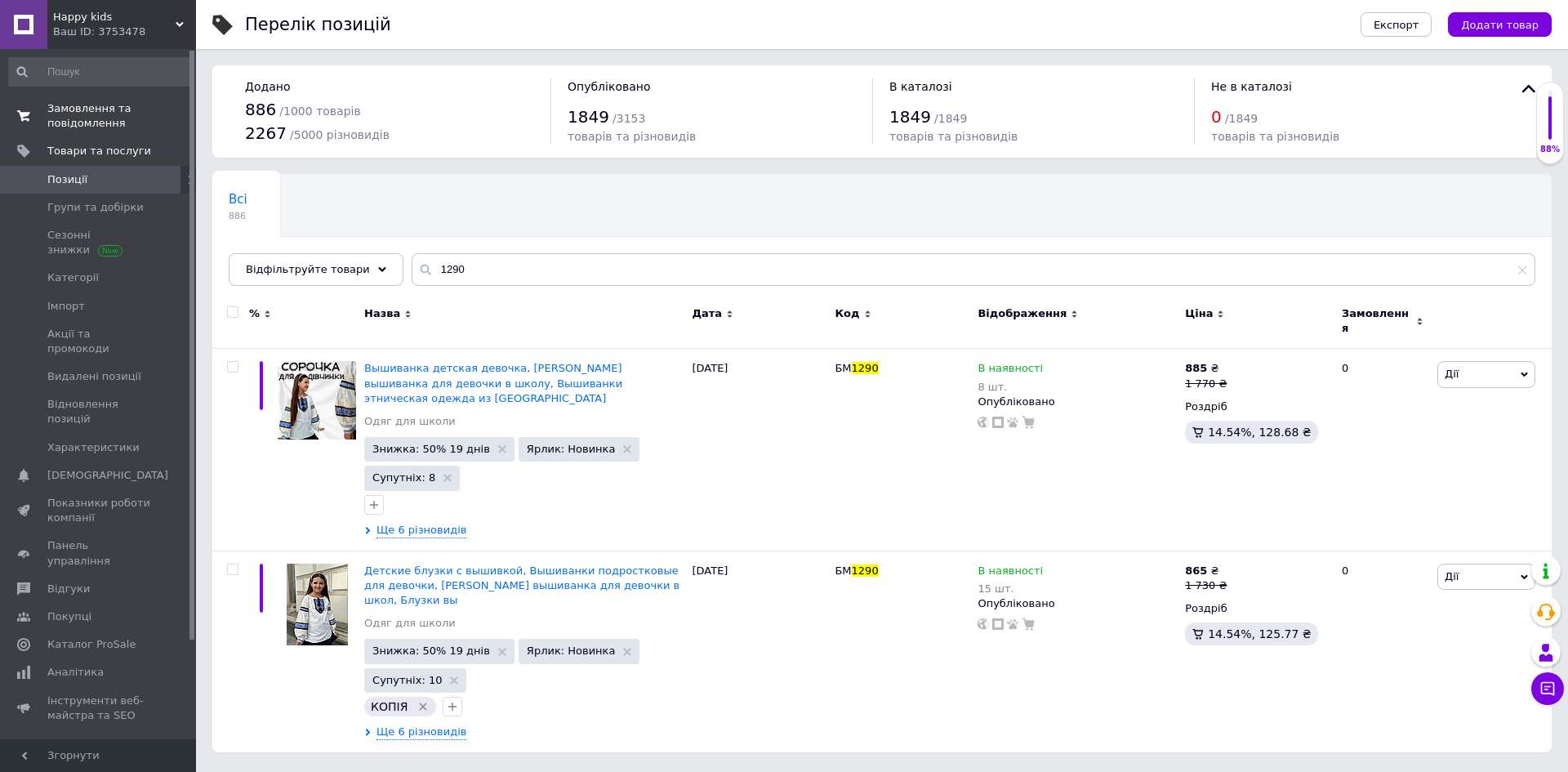
click at [103, 112] on span "Замовлення та повідомлення" at bounding box center [99, 116] width 103 height 29
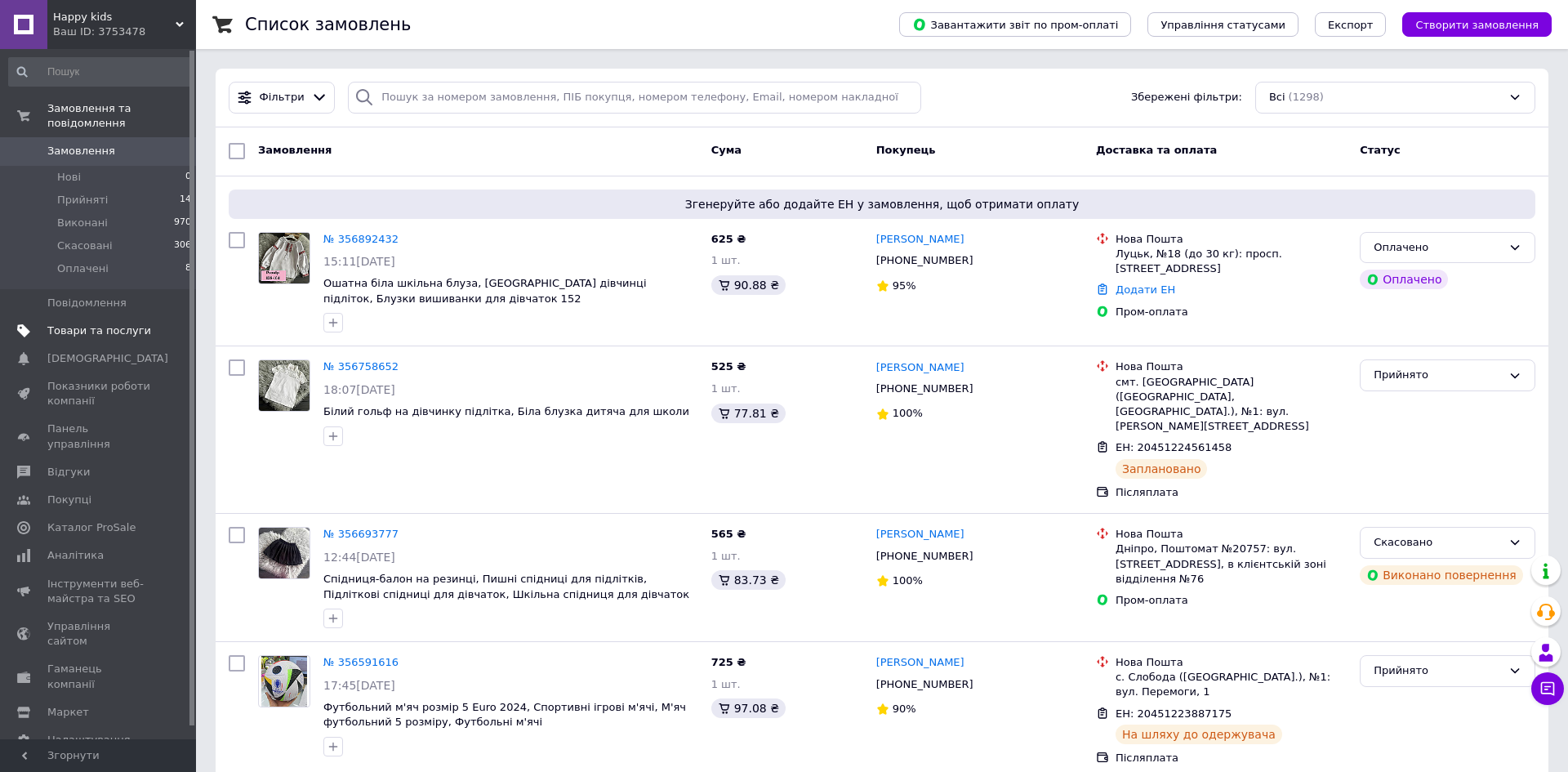
click at [93, 332] on span "Товари та послуги" at bounding box center [99, 330] width 103 height 15
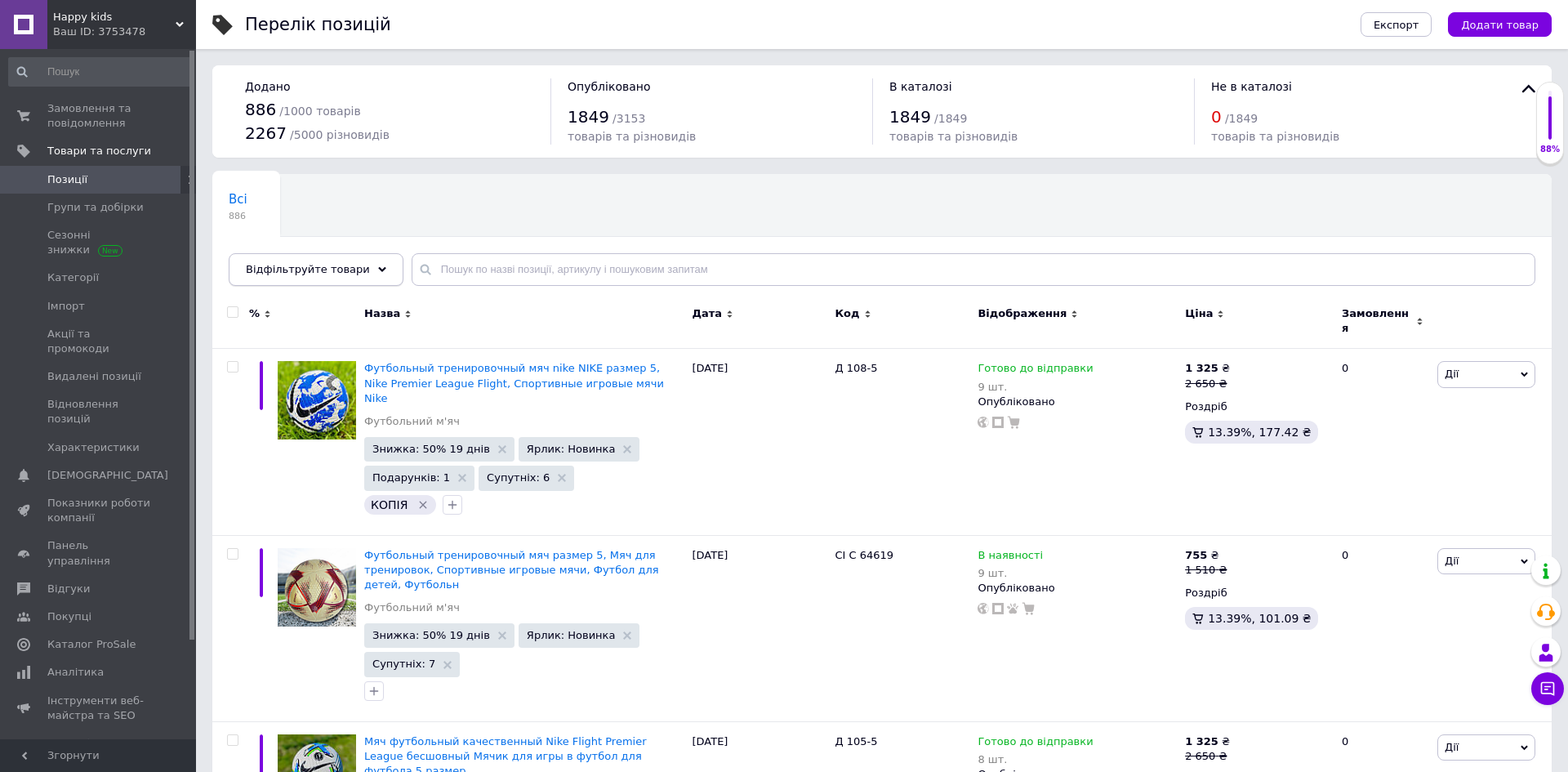
click at [370, 262] on div "Відфільтруйте товари" at bounding box center [316, 269] width 175 height 33
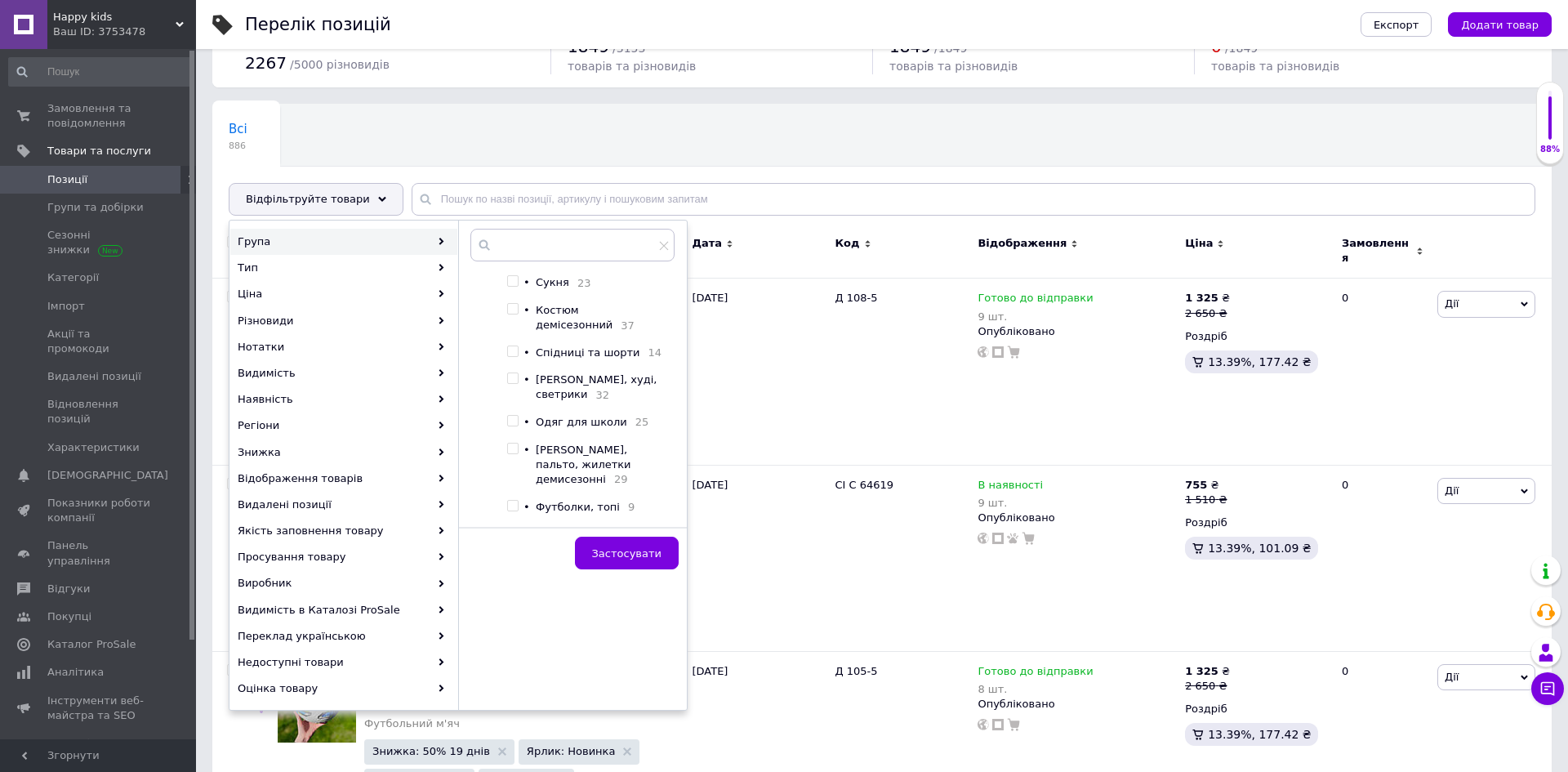
scroll to position [174, 0]
click at [508, 432] on input "checkbox" at bounding box center [513, 437] width 11 height 11
checkbox input "true"
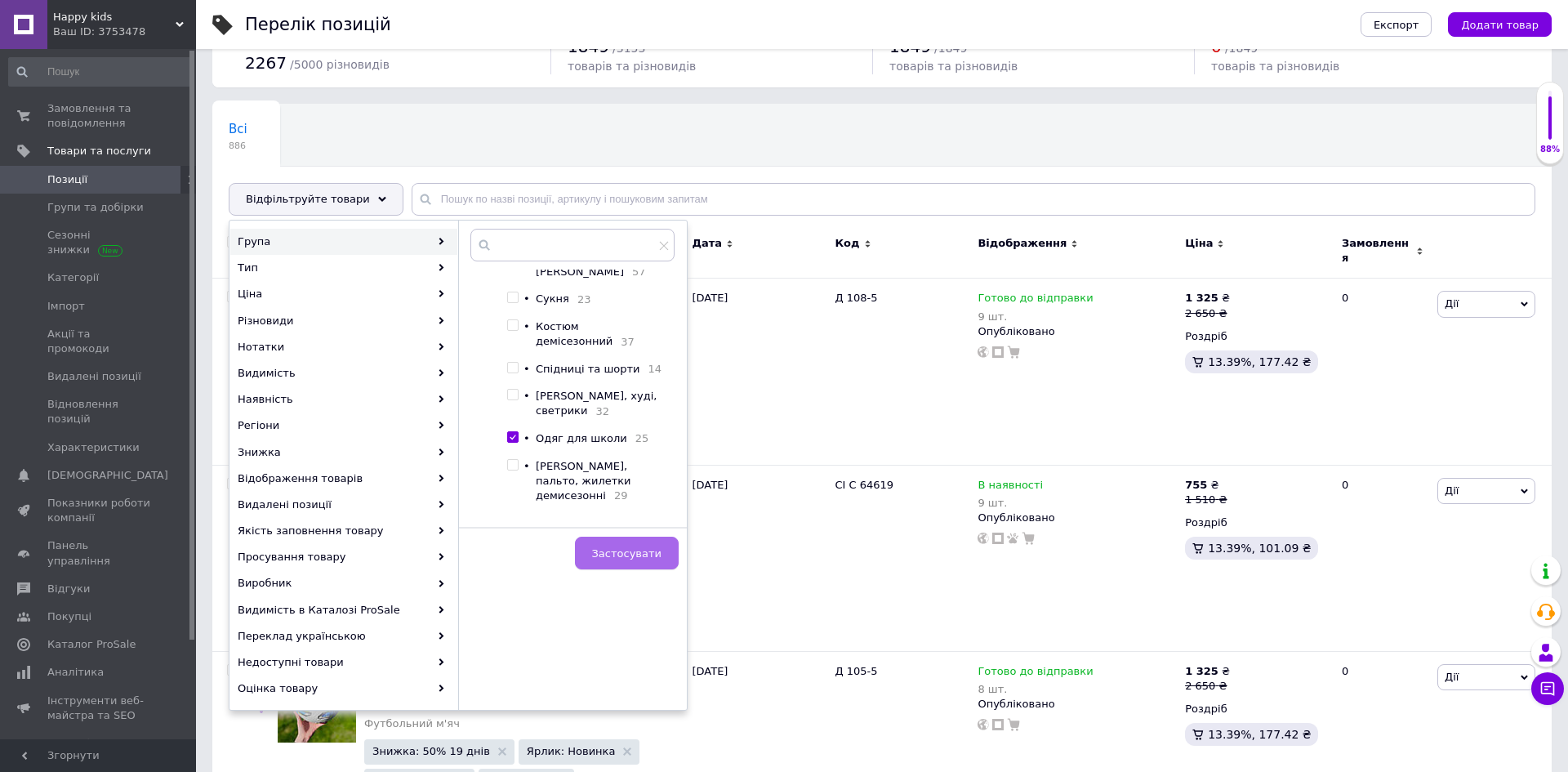
click at [660, 549] on span "Застосувати" at bounding box center [627, 554] width 69 height 12
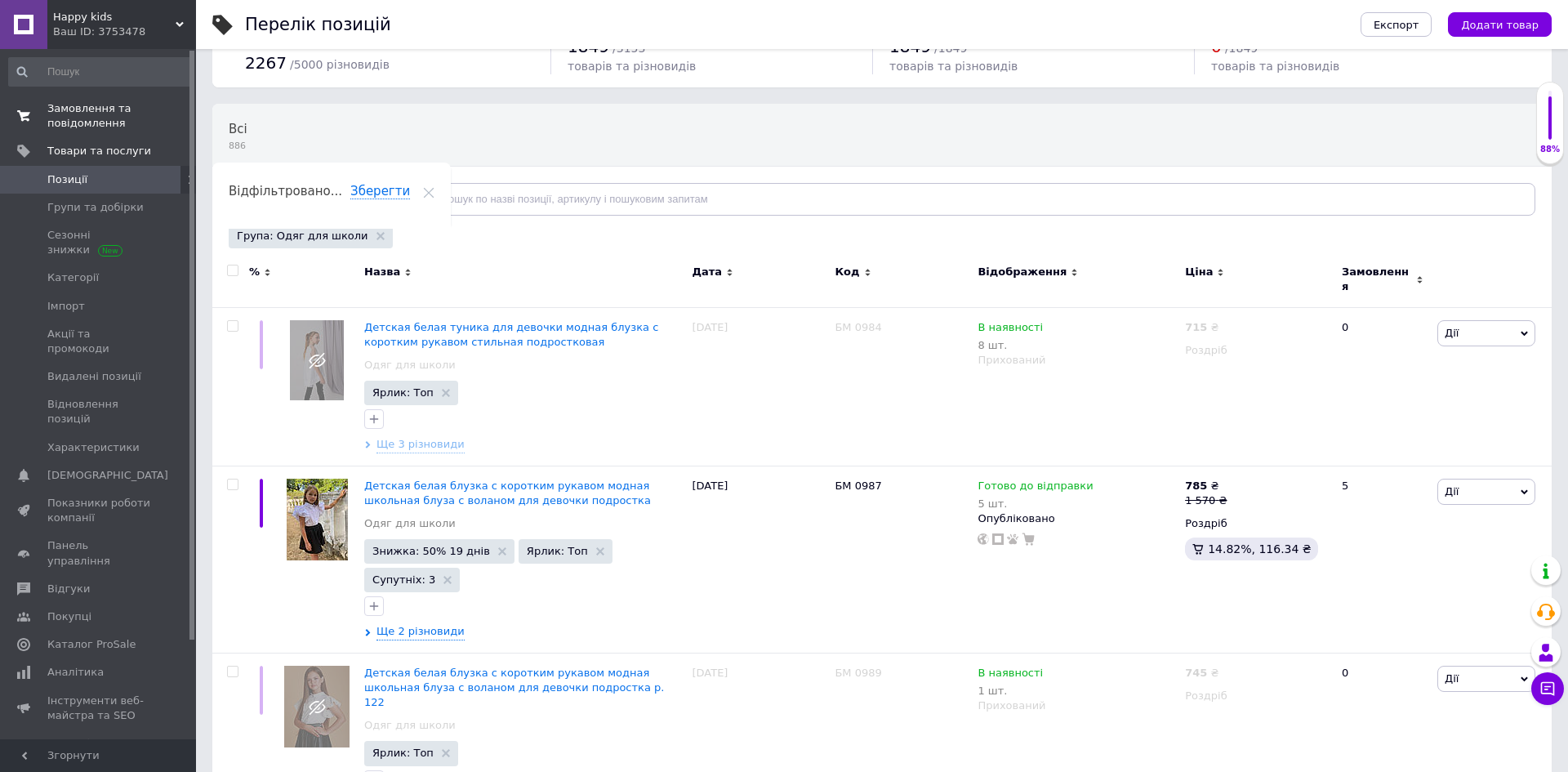
click at [102, 106] on span "Замовлення та повідомлення" at bounding box center [99, 116] width 103 height 29
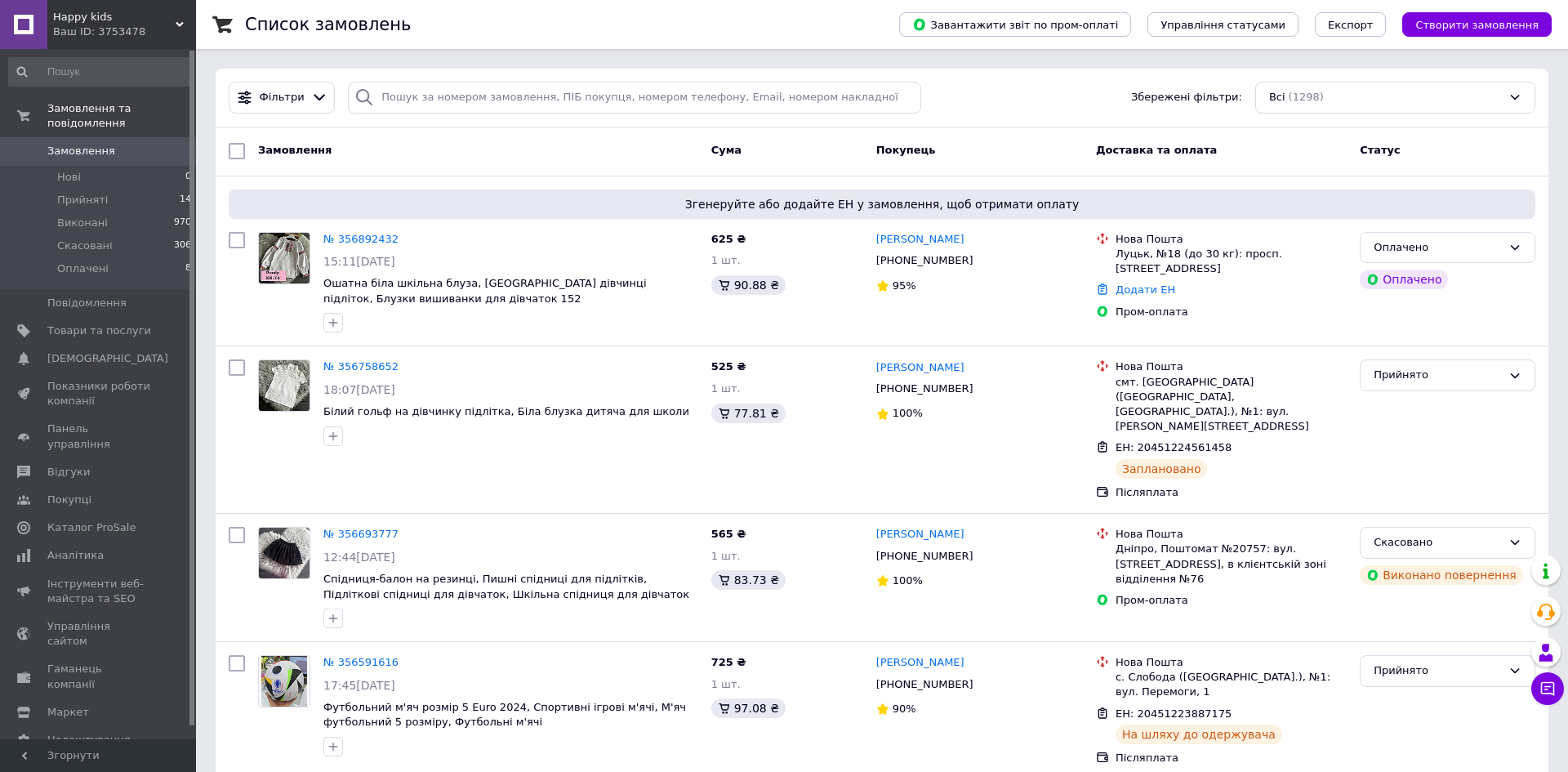
click at [135, 20] on span "Happy kids" at bounding box center [115, 17] width 123 height 15
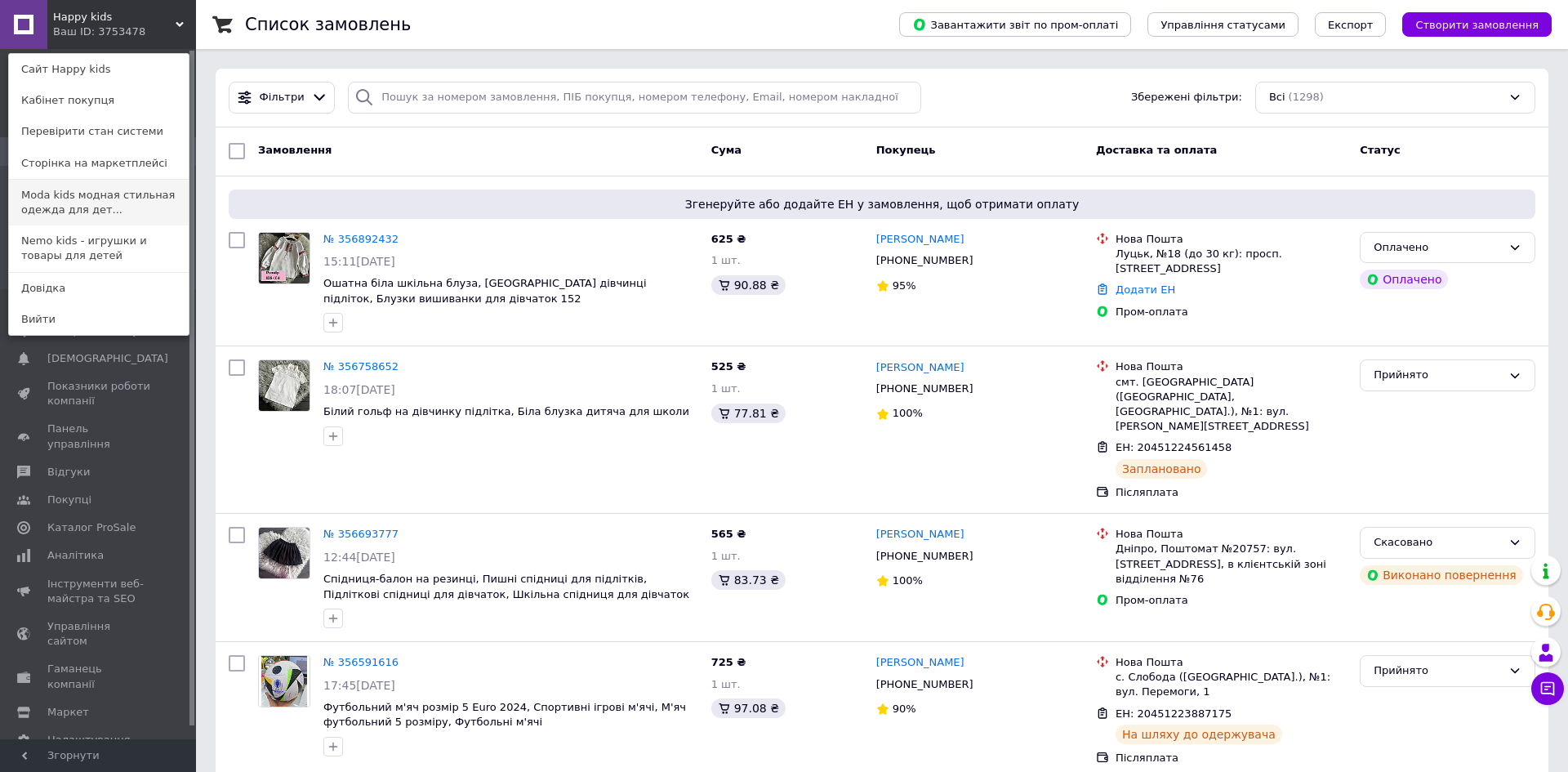
click at [102, 194] on link "Moda kids модная стильная одежда для дет..." at bounding box center [99, 202] width 180 height 45
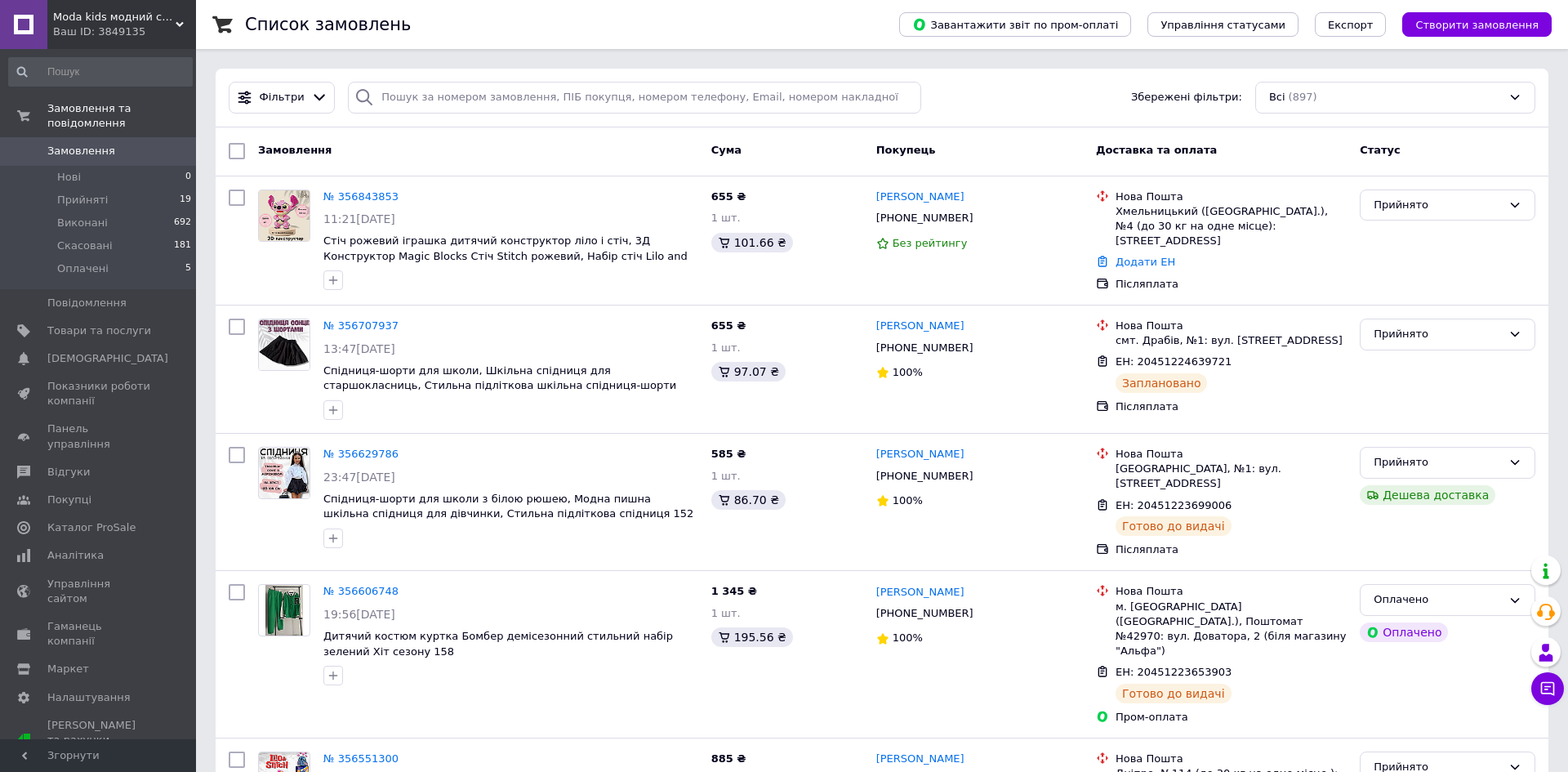
click at [175, 17] on div "Moda kids модний стильний одяг для дітей та підлітків Ваш ID: 3849135" at bounding box center [121, 24] width 149 height 49
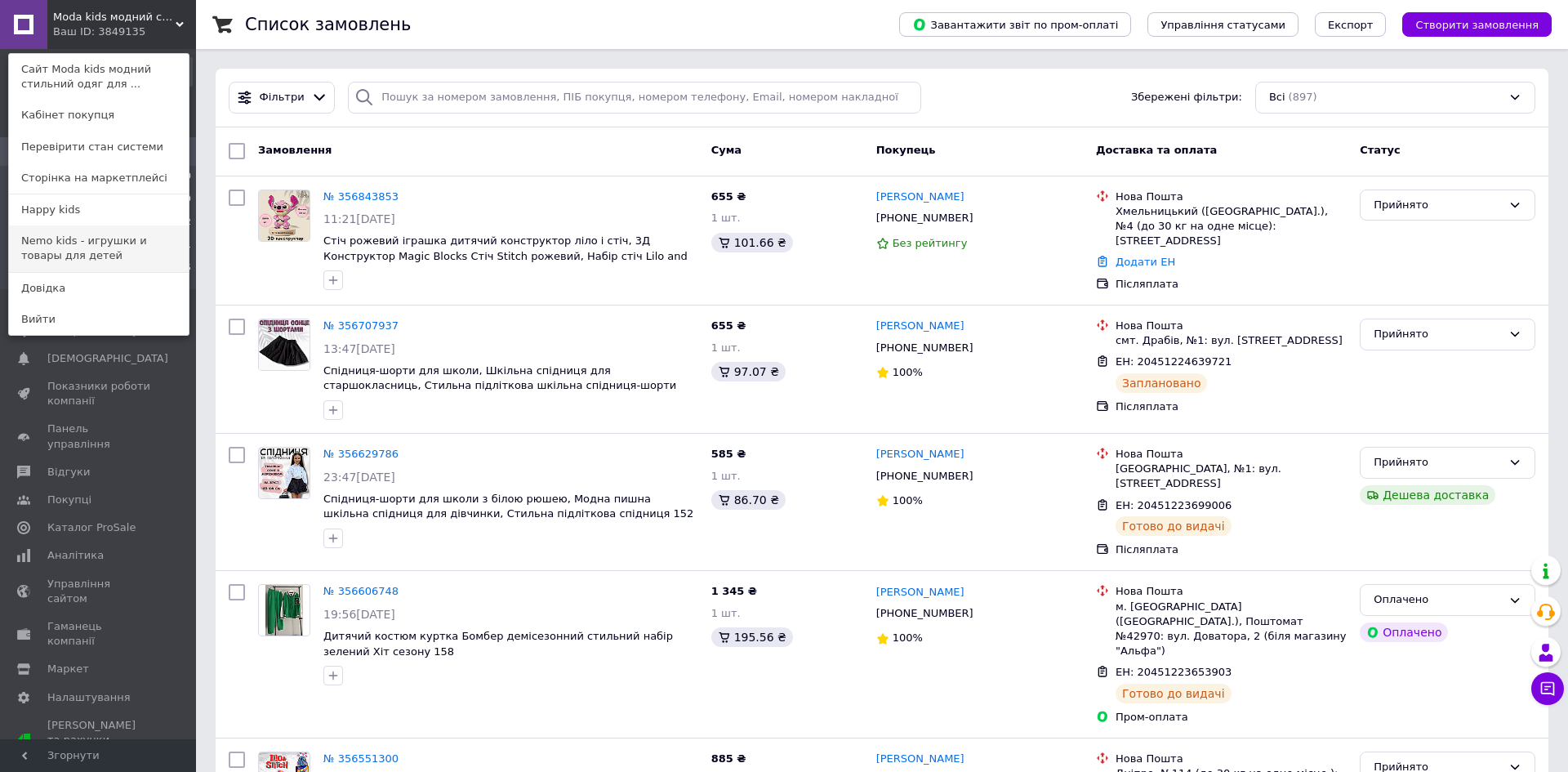
click at [157, 240] on link "Nemo kids - игрушки и товары для детей" at bounding box center [99, 248] width 180 height 45
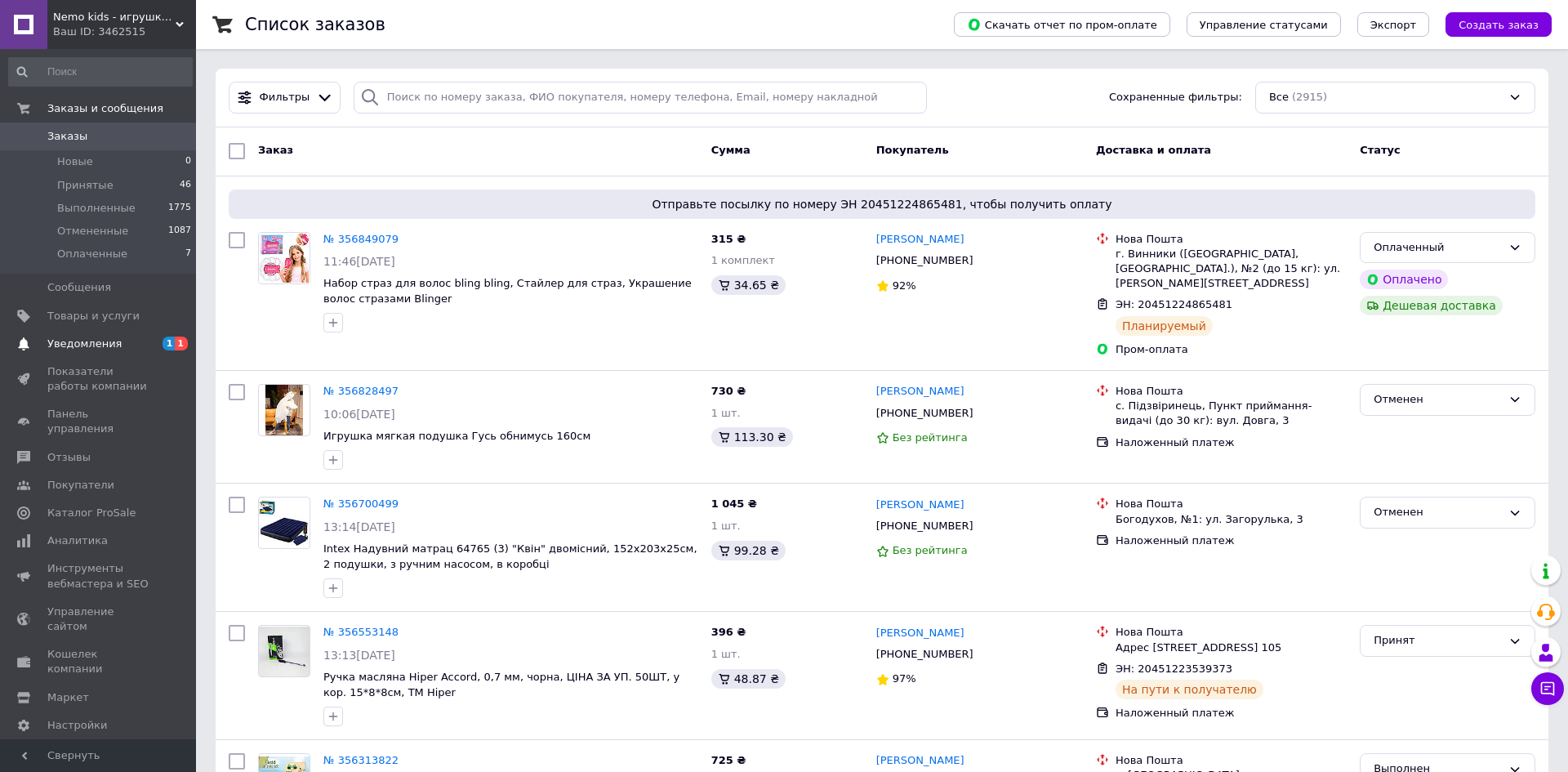
click at [140, 345] on span "Уведомления" at bounding box center [99, 344] width 103 height 15
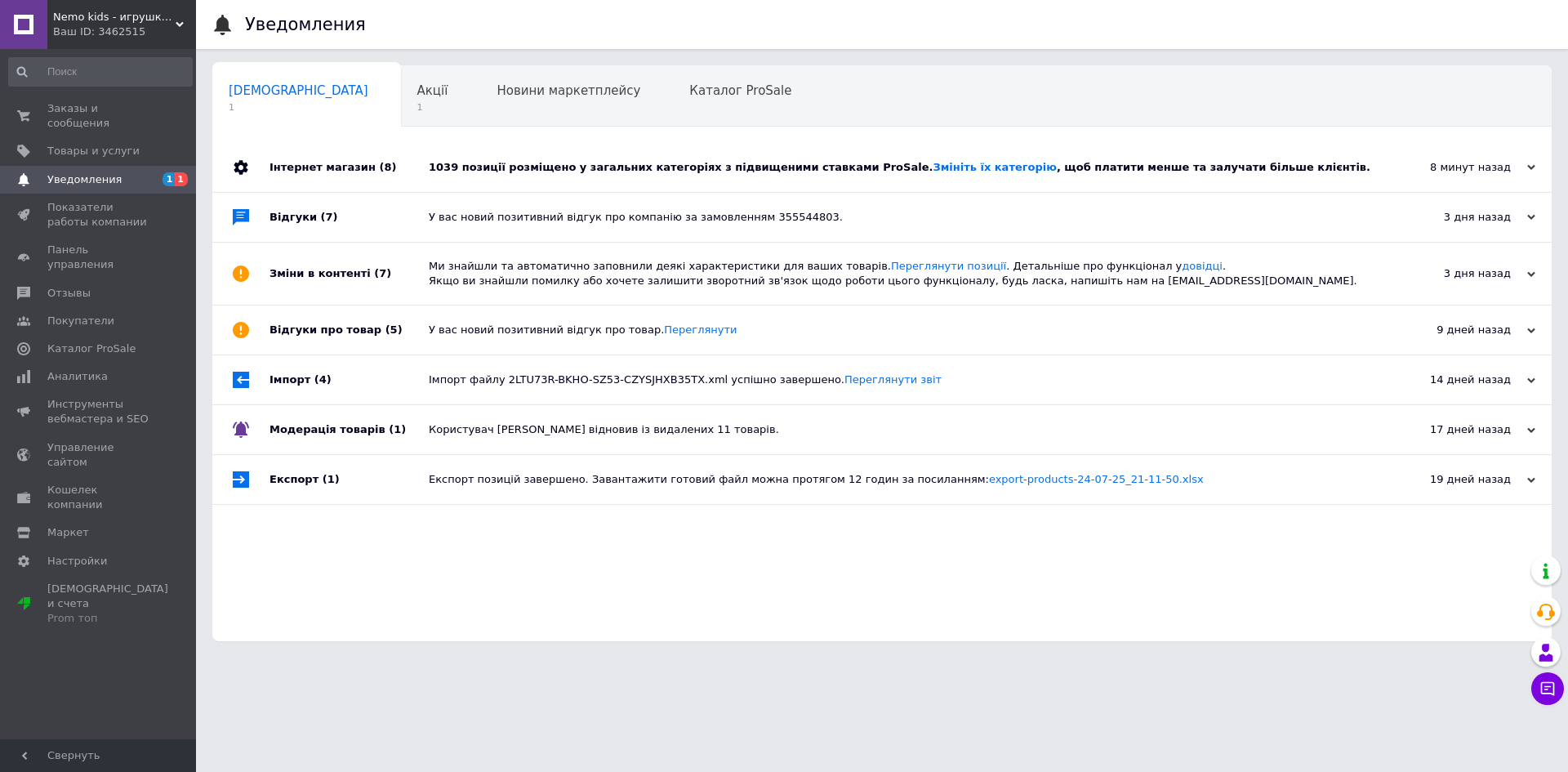
click at [456, 179] on div "1039 позиції розміщено у загальних категоріях з підвищеними ставками ProSale. З…" at bounding box center [900, 167] width 943 height 49
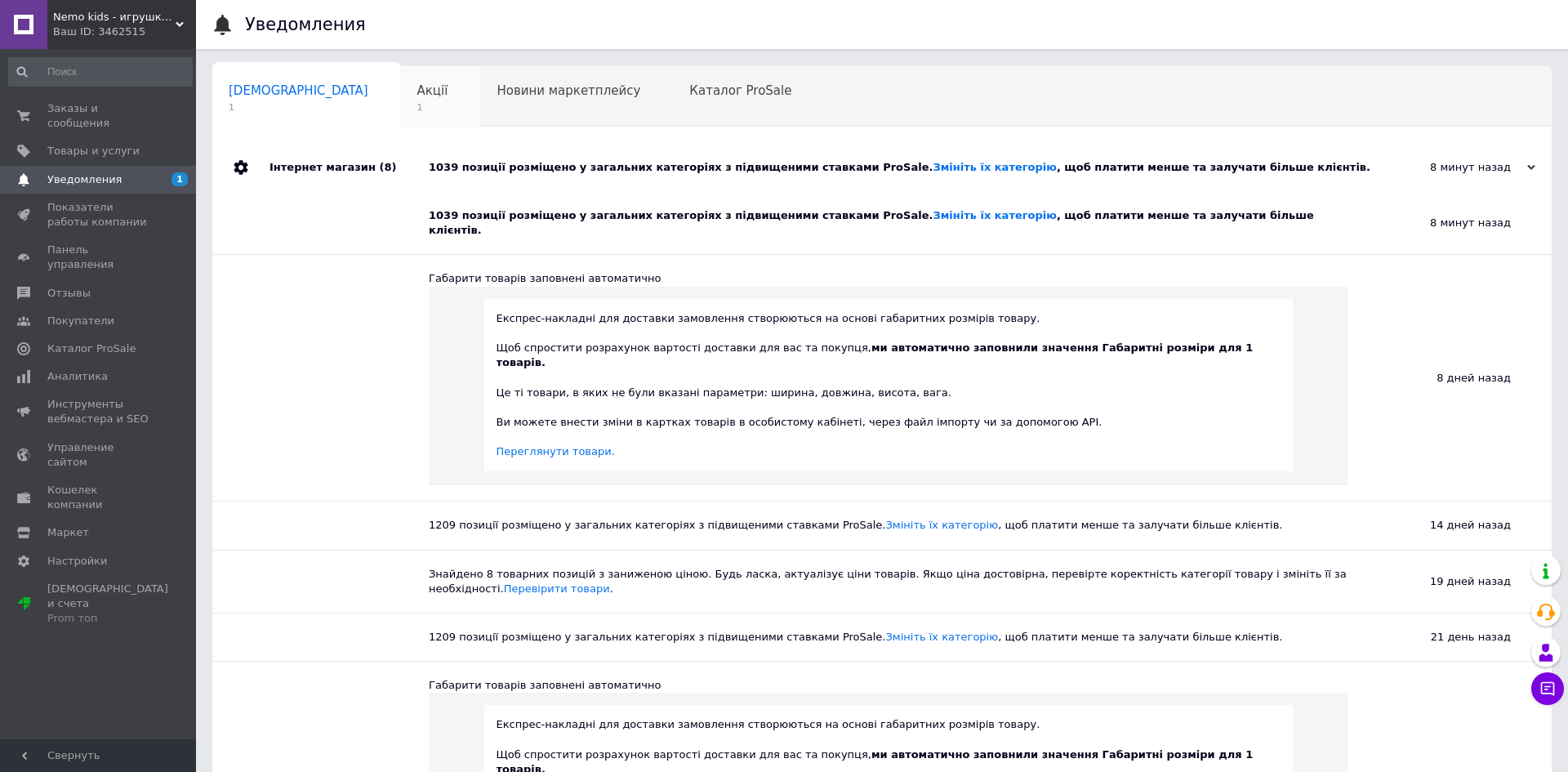
click at [418, 110] on span "1" at bounding box center [433, 108] width 31 height 12
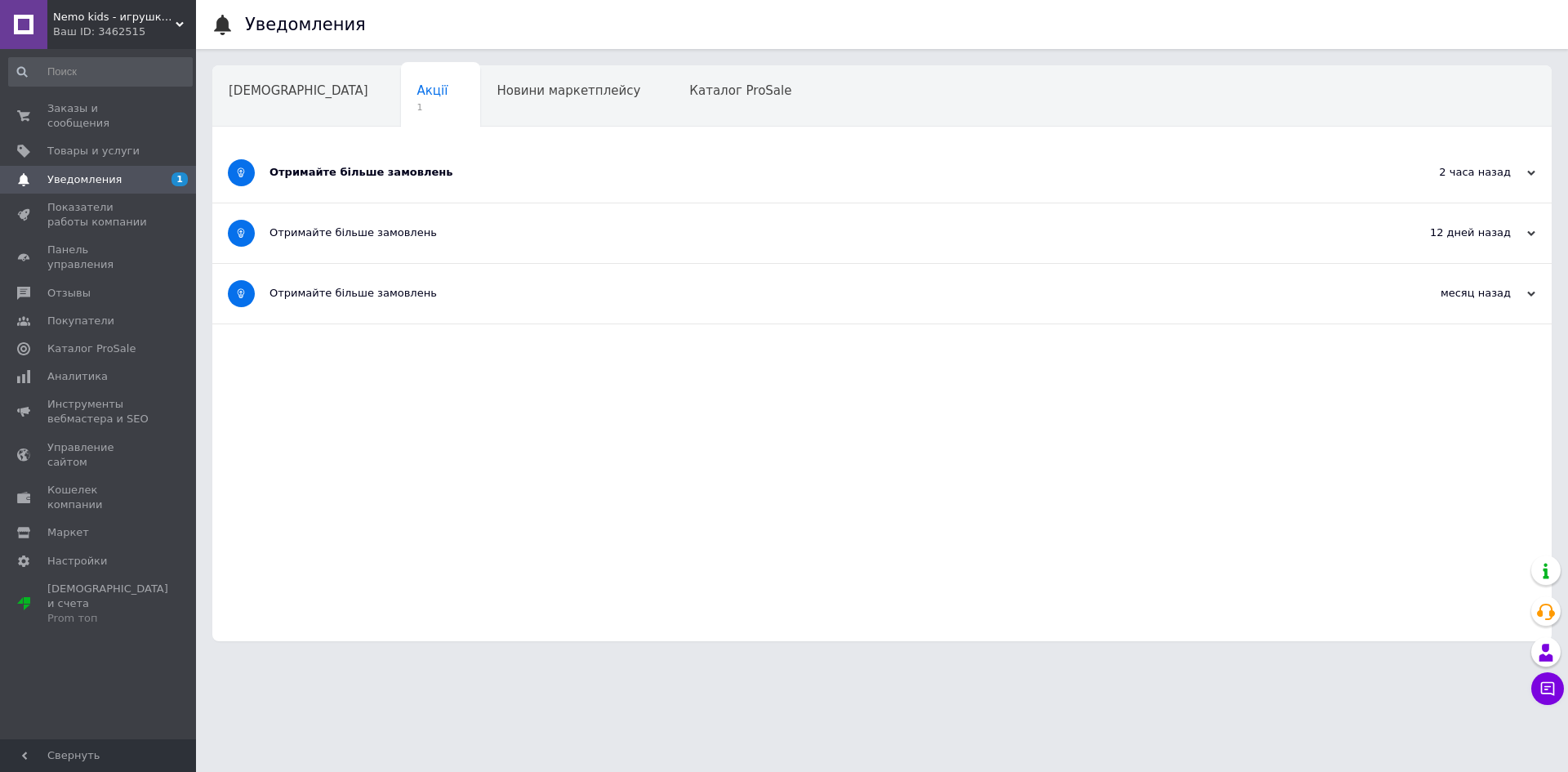
click at [377, 178] on div "Отримайте більше замовлень" at bounding box center [821, 172] width 1102 height 15
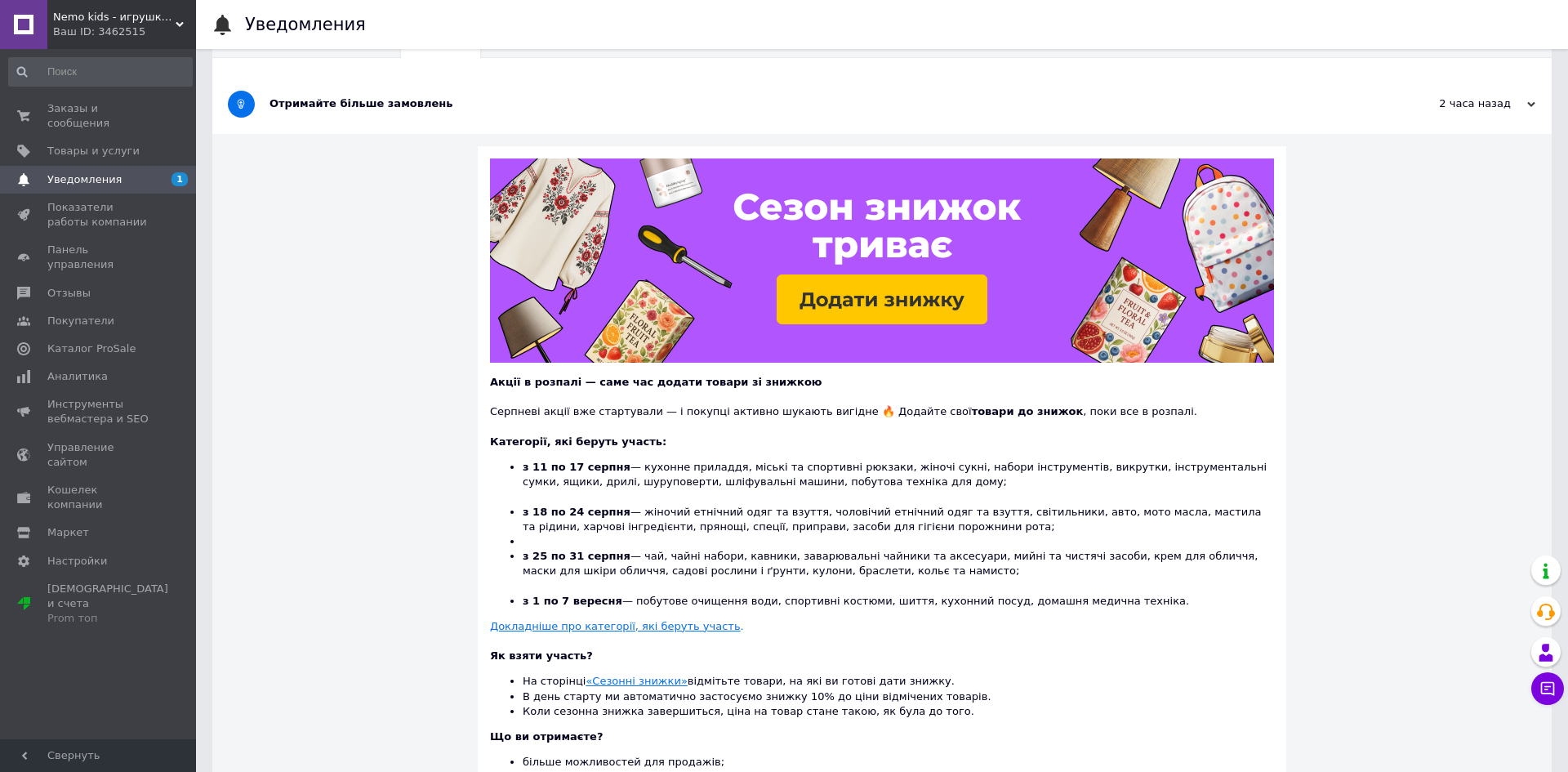
scroll to position [85, 0]
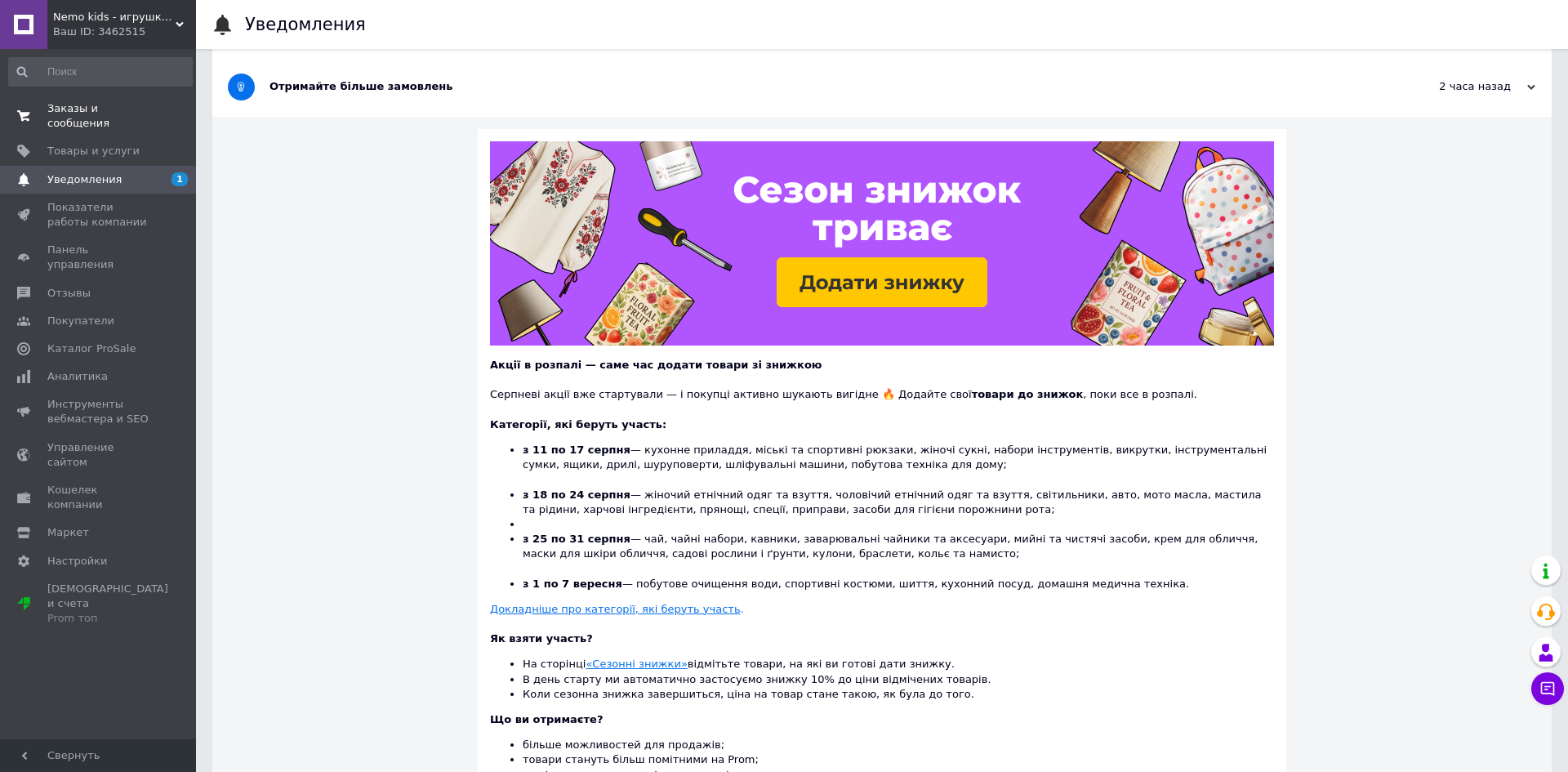
click at [107, 113] on span "Заказы и сообщения" at bounding box center [99, 116] width 103 height 29
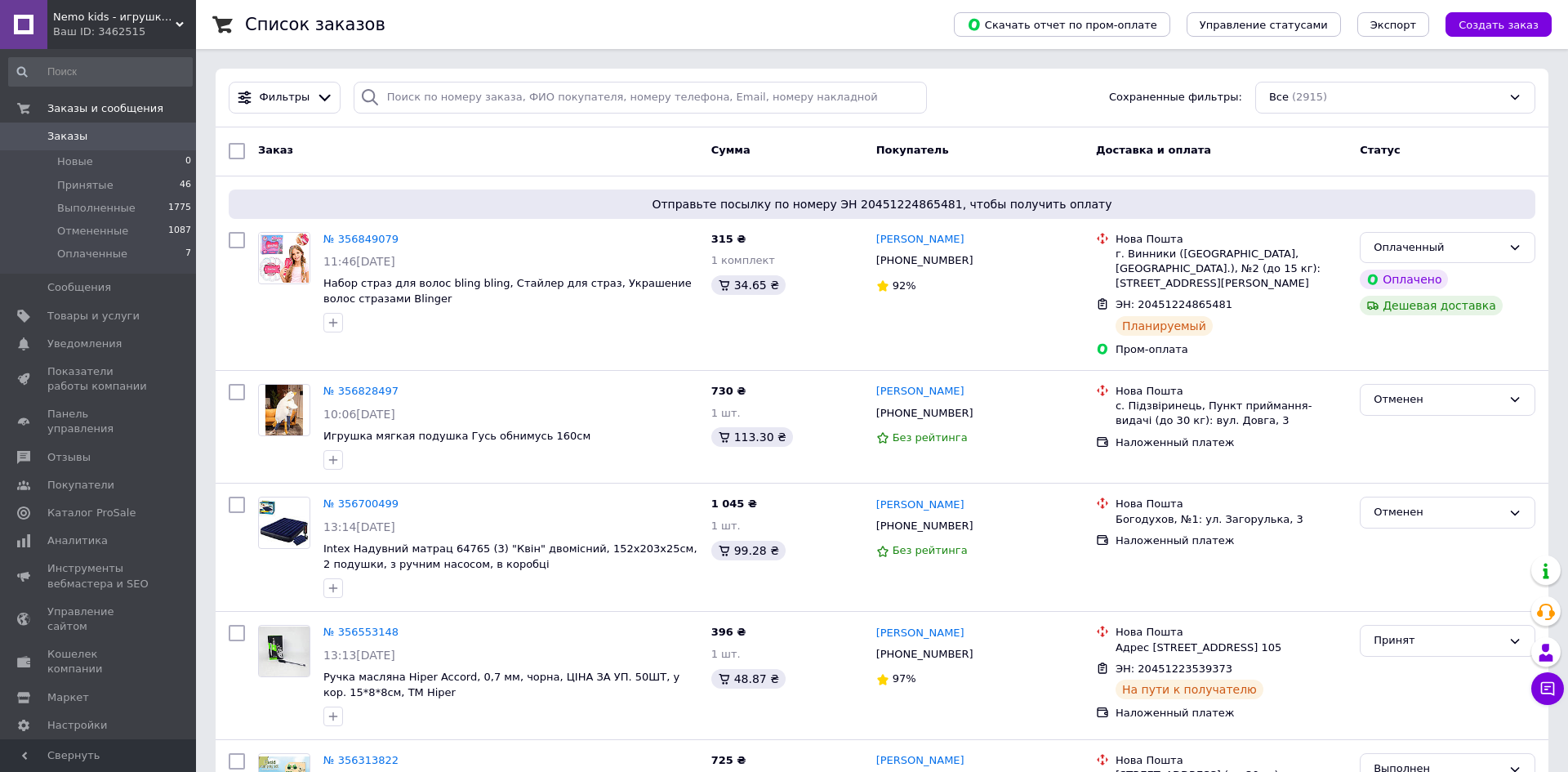
click at [141, 32] on div "Ваш ID: 3462515" at bounding box center [125, 32] width 143 height 15
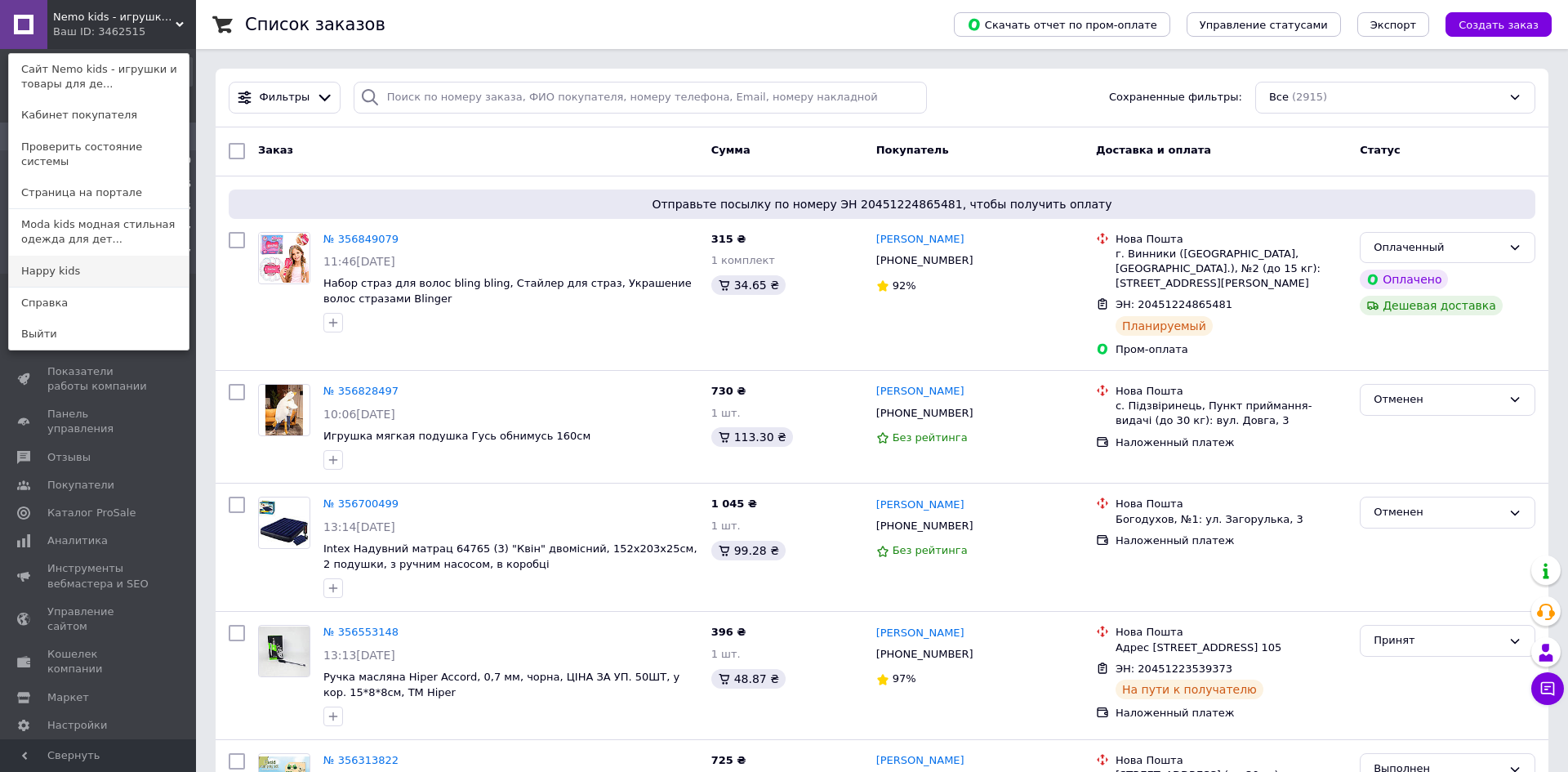
click at [93, 257] on link "Happy kids" at bounding box center [99, 271] width 180 height 31
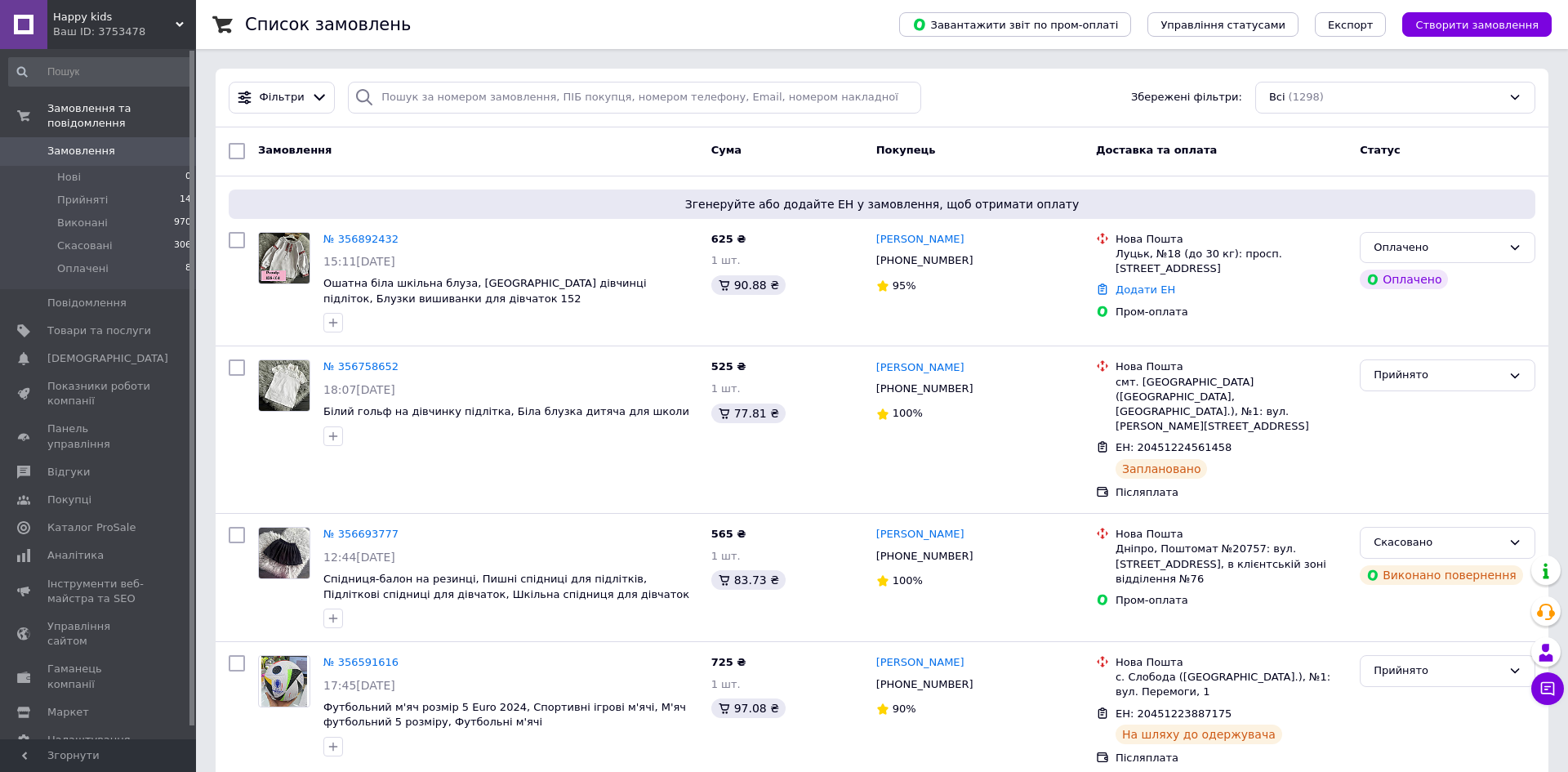
click at [151, 16] on span "Happy kids" at bounding box center [115, 17] width 123 height 15
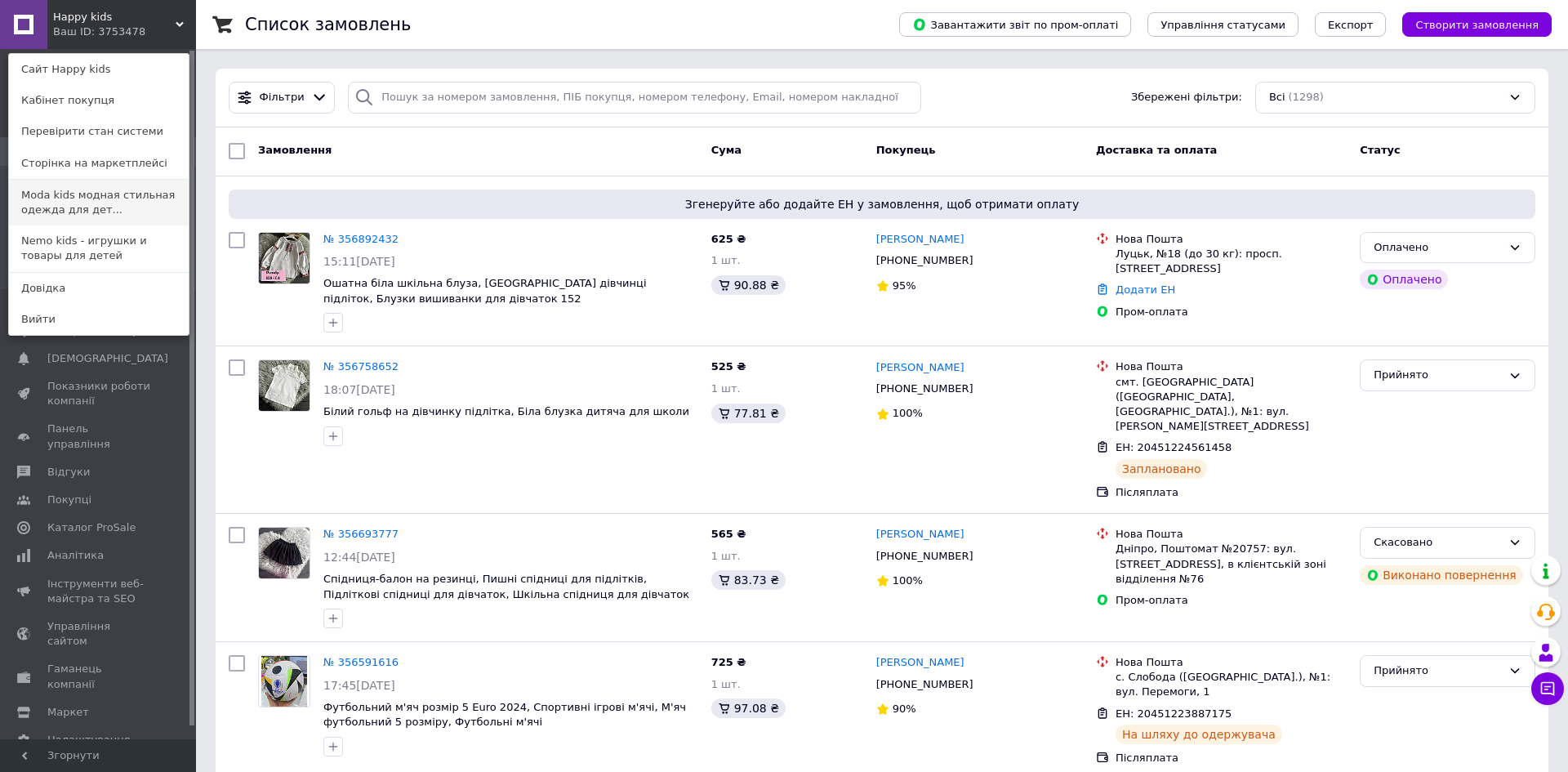
click at [114, 197] on link "Moda kids модная стильная одежда для дет..." at bounding box center [99, 202] width 180 height 45
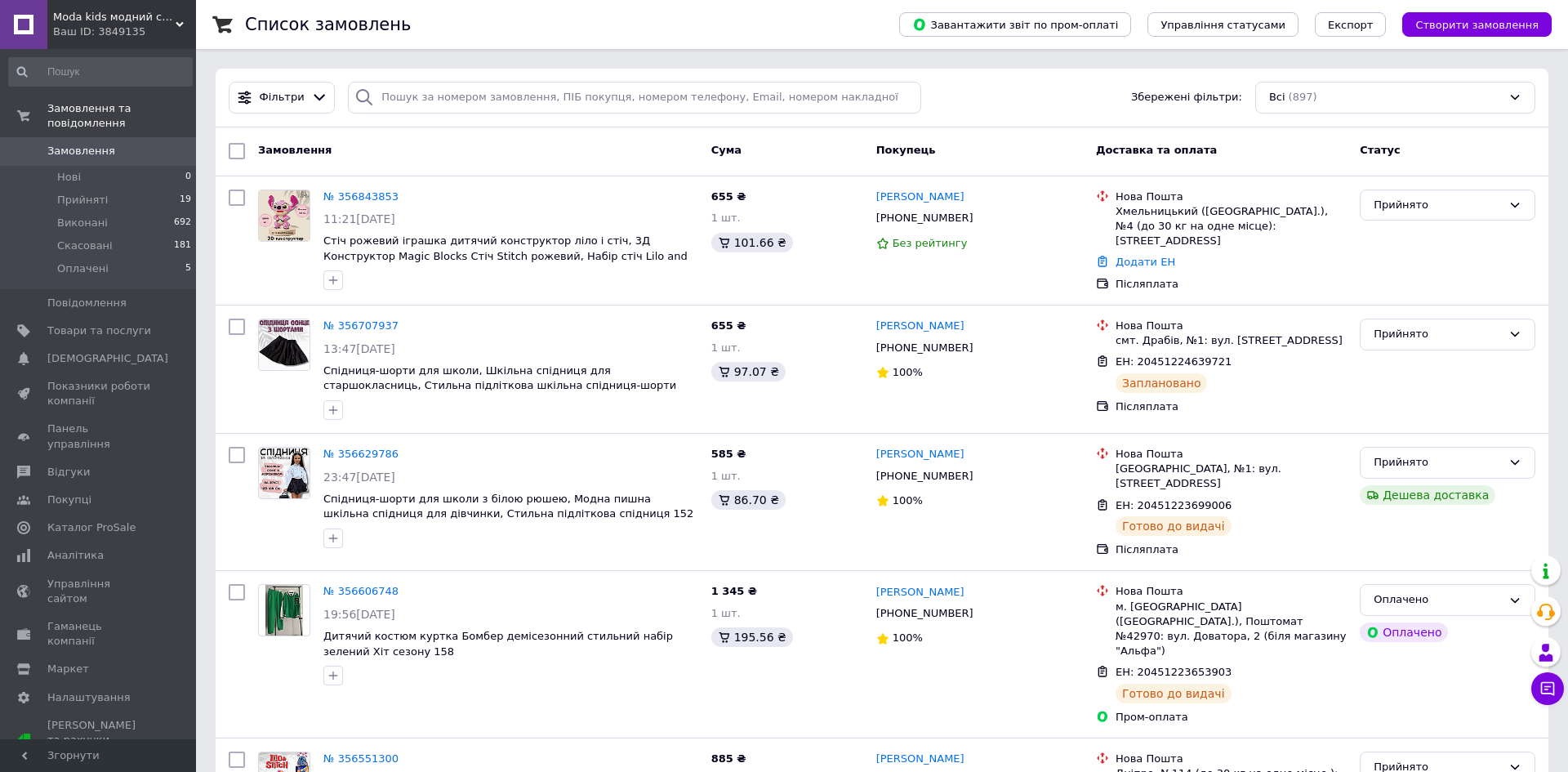
click at [154, 33] on div "Ваш ID: 3849135" at bounding box center [125, 32] width 143 height 15
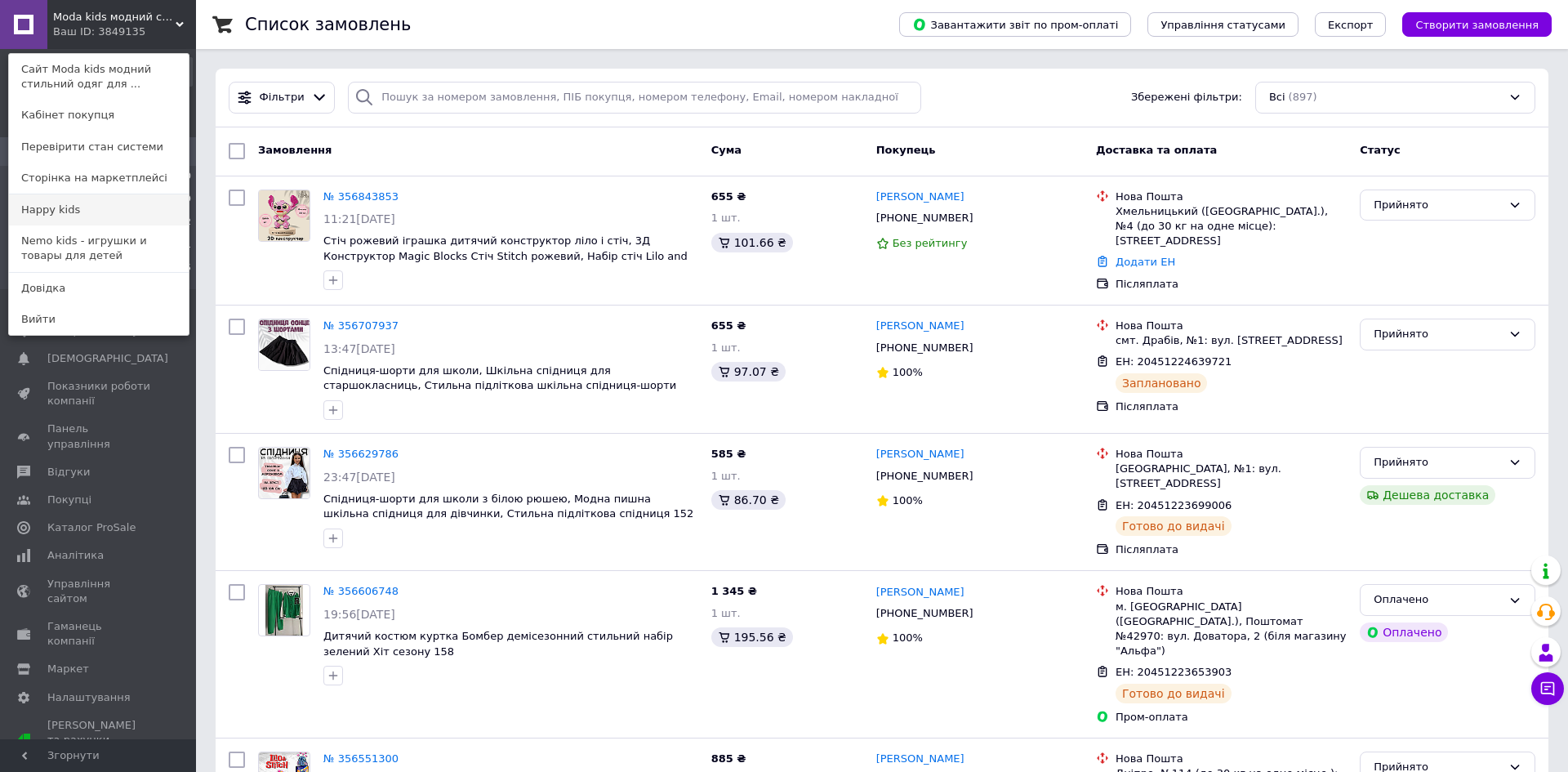
click at [112, 214] on link "Happy kids" at bounding box center [99, 209] width 180 height 31
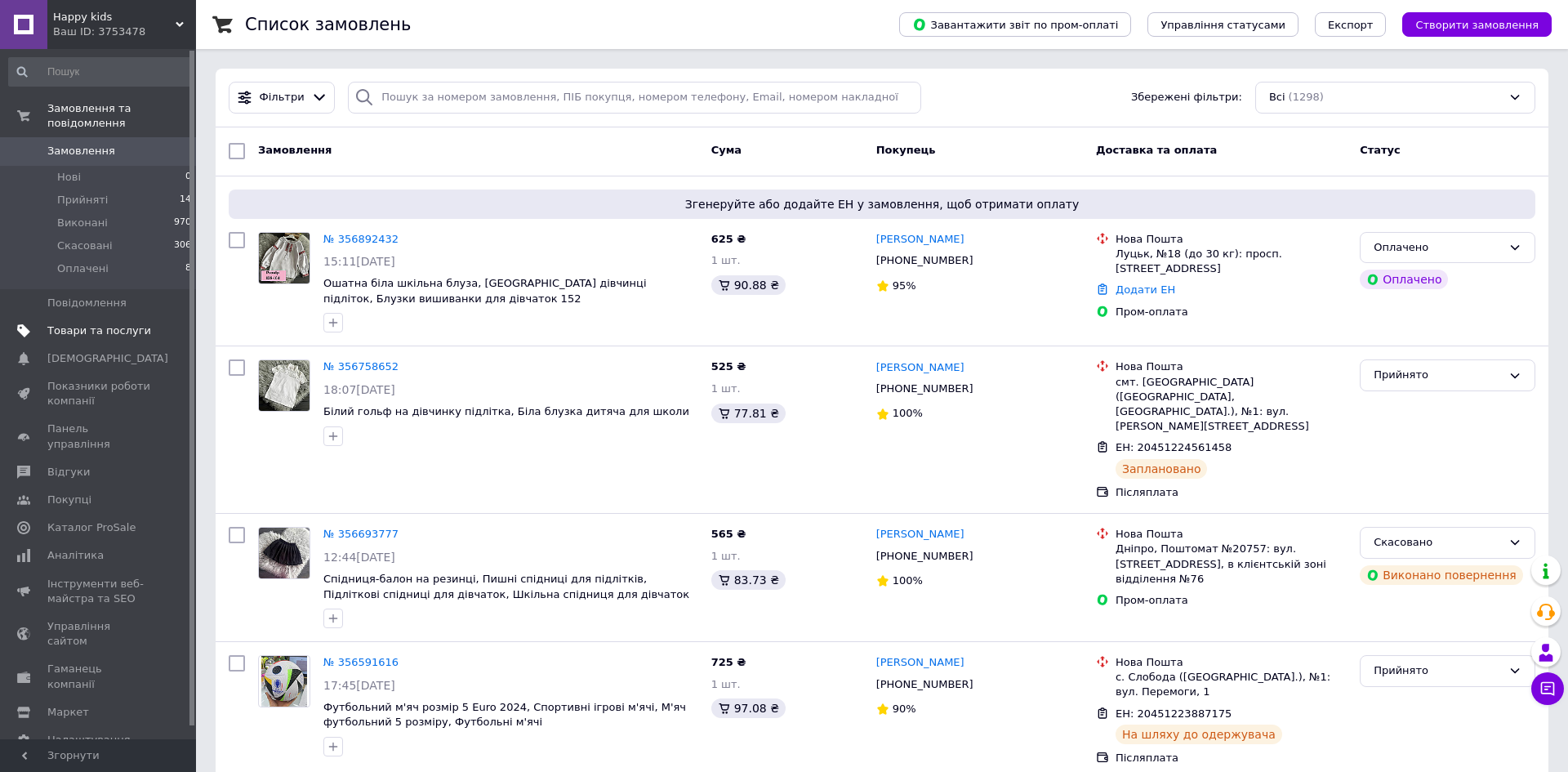
click at [131, 326] on span "Товари та послуги" at bounding box center [99, 330] width 103 height 15
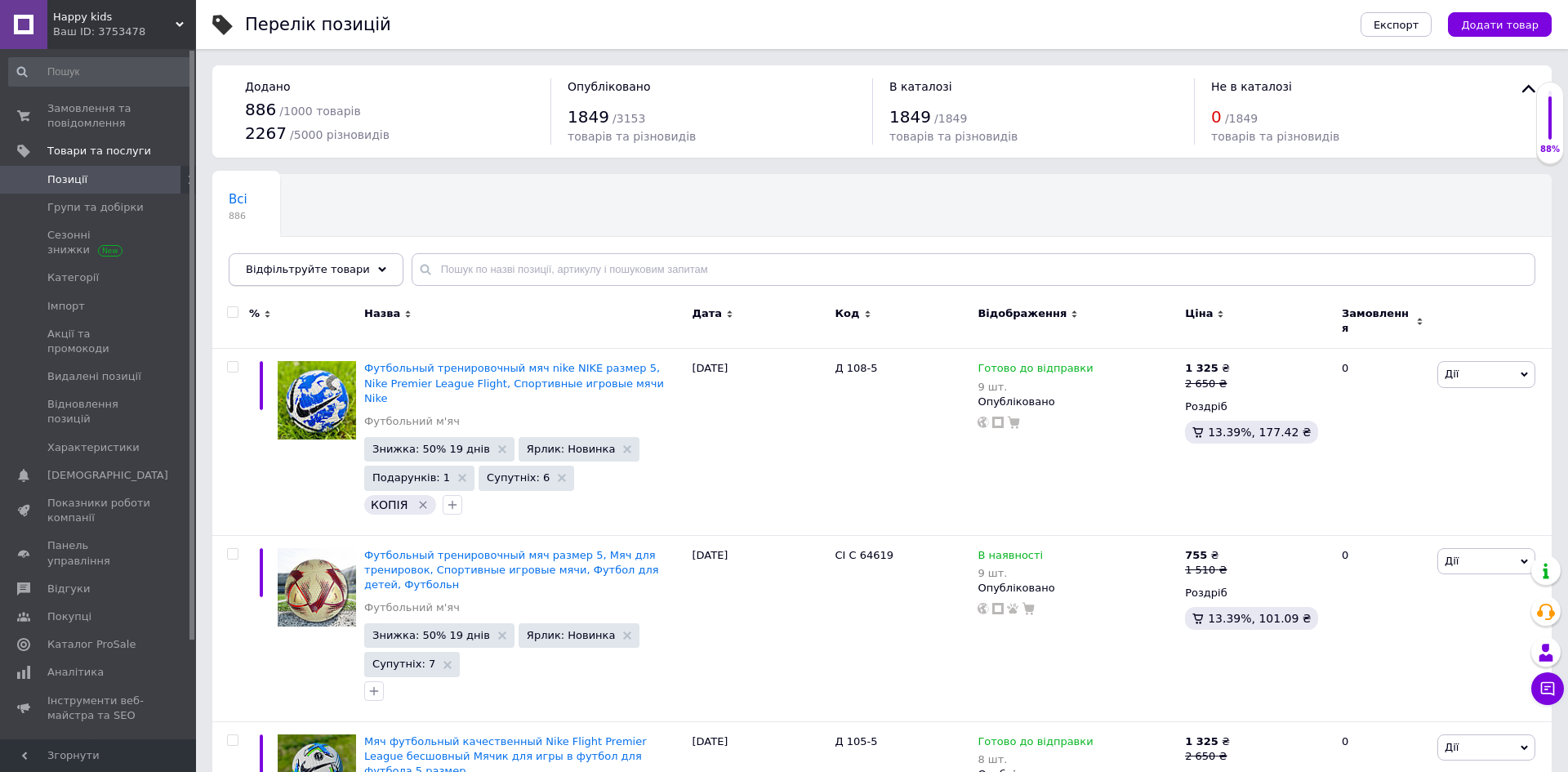
click at [350, 271] on span "Відфільтруйте товари" at bounding box center [307, 269] width 124 height 12
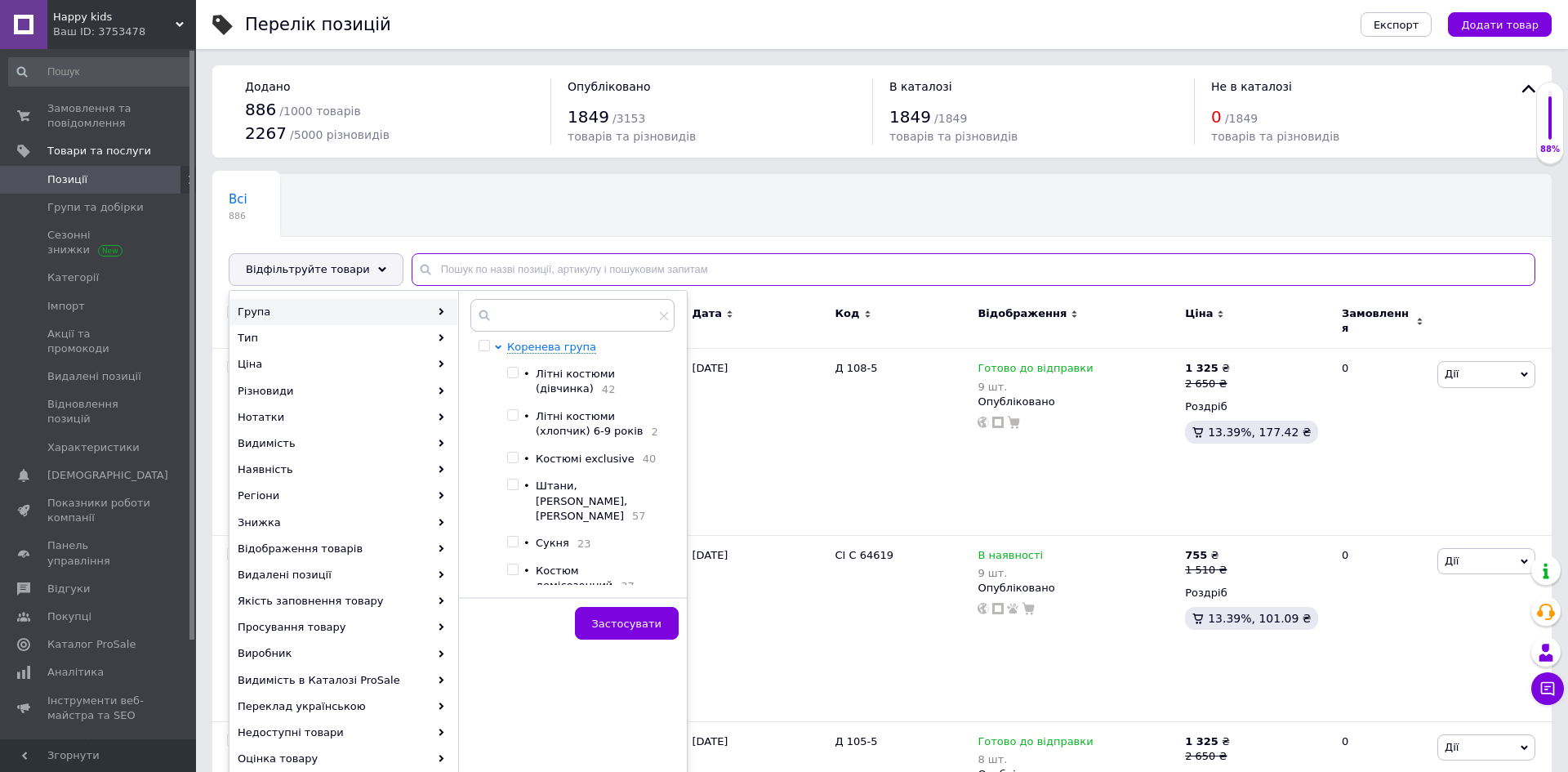
click at [478, 268] on input "text" at bounding box center [973, 269] width 1124 height 33
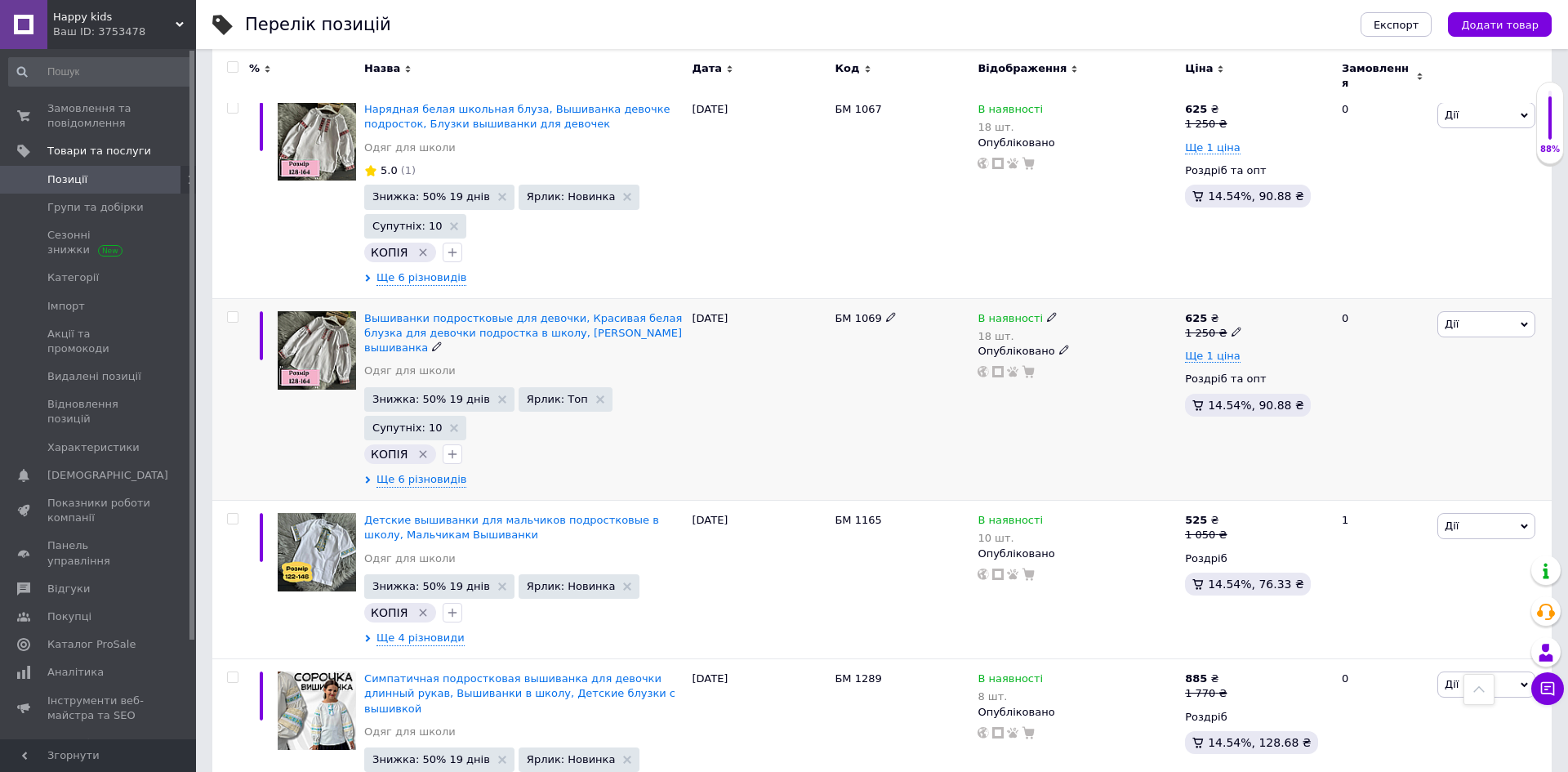
scroll to position [1637, 0]
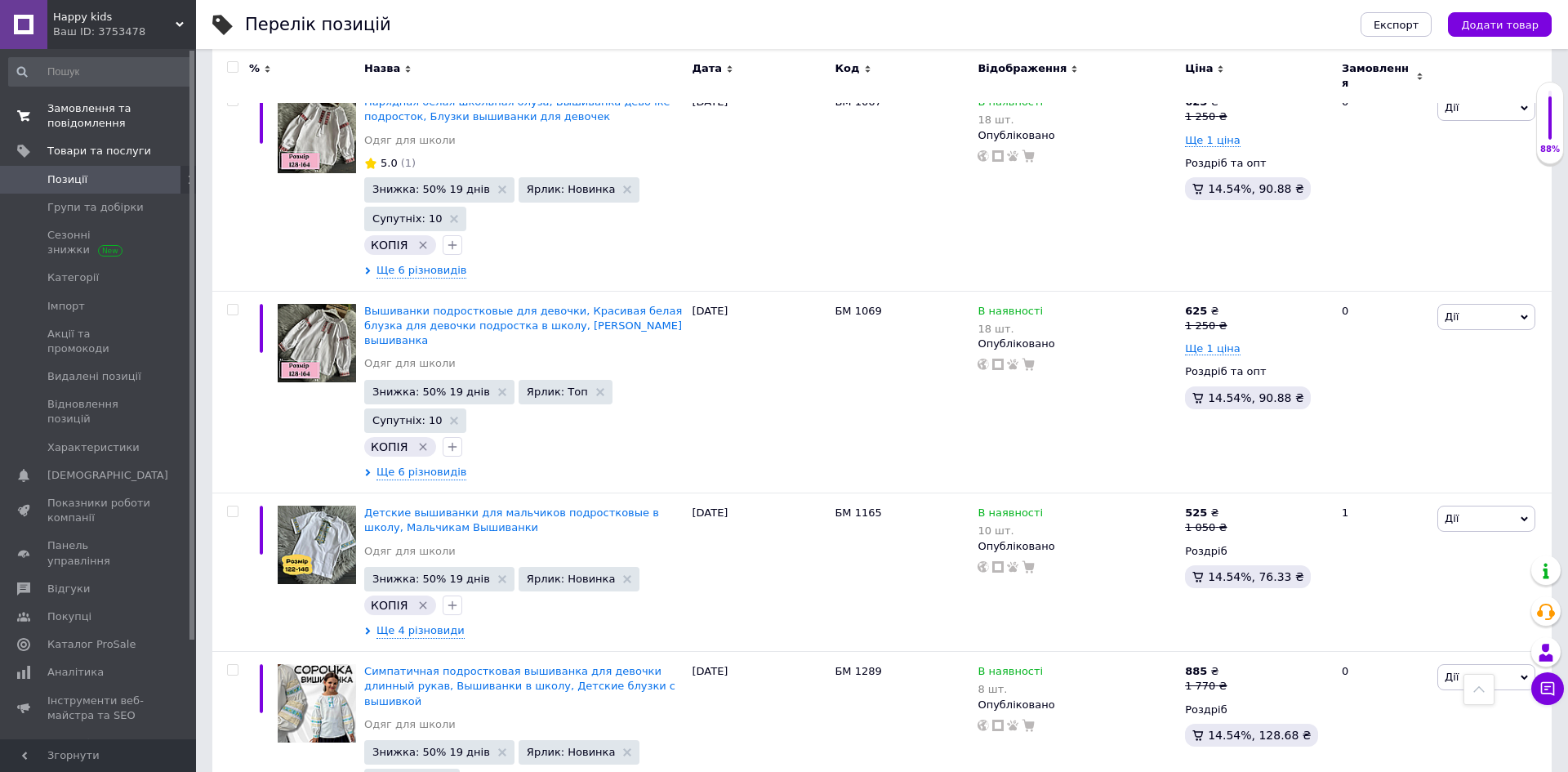
type input "вишиванка"
click at [111, 106] on span "Замовлення та повідомлення" at bounding box center [99, 116] width 103 height 29
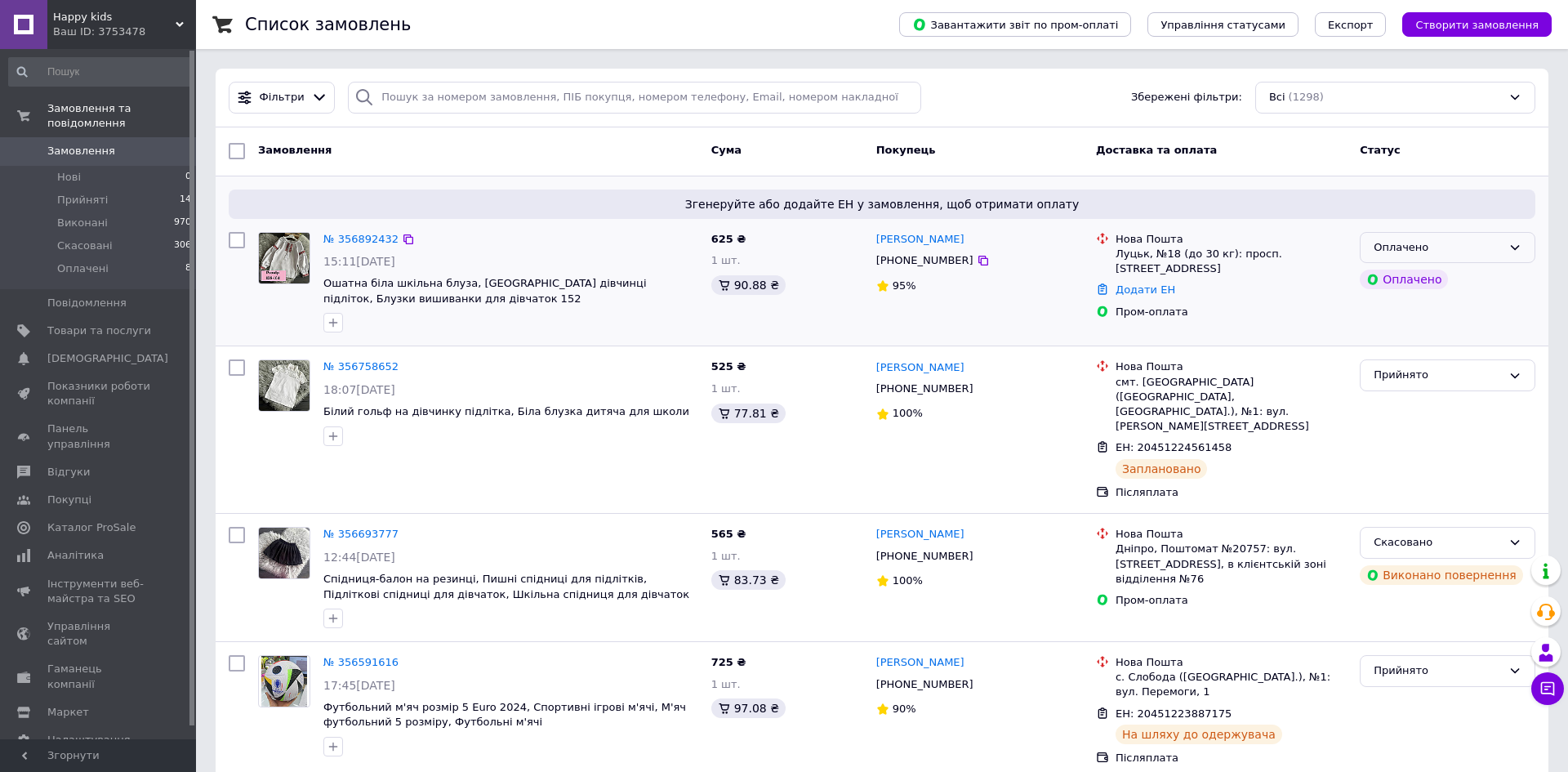
click at [1501, 254] on div "Оплачено" at bounding box center [1438, 248] width 128 height 17
click at [1427, 340] on li "Скасовано" at bounding box center [1447, 341] width 174 height 30
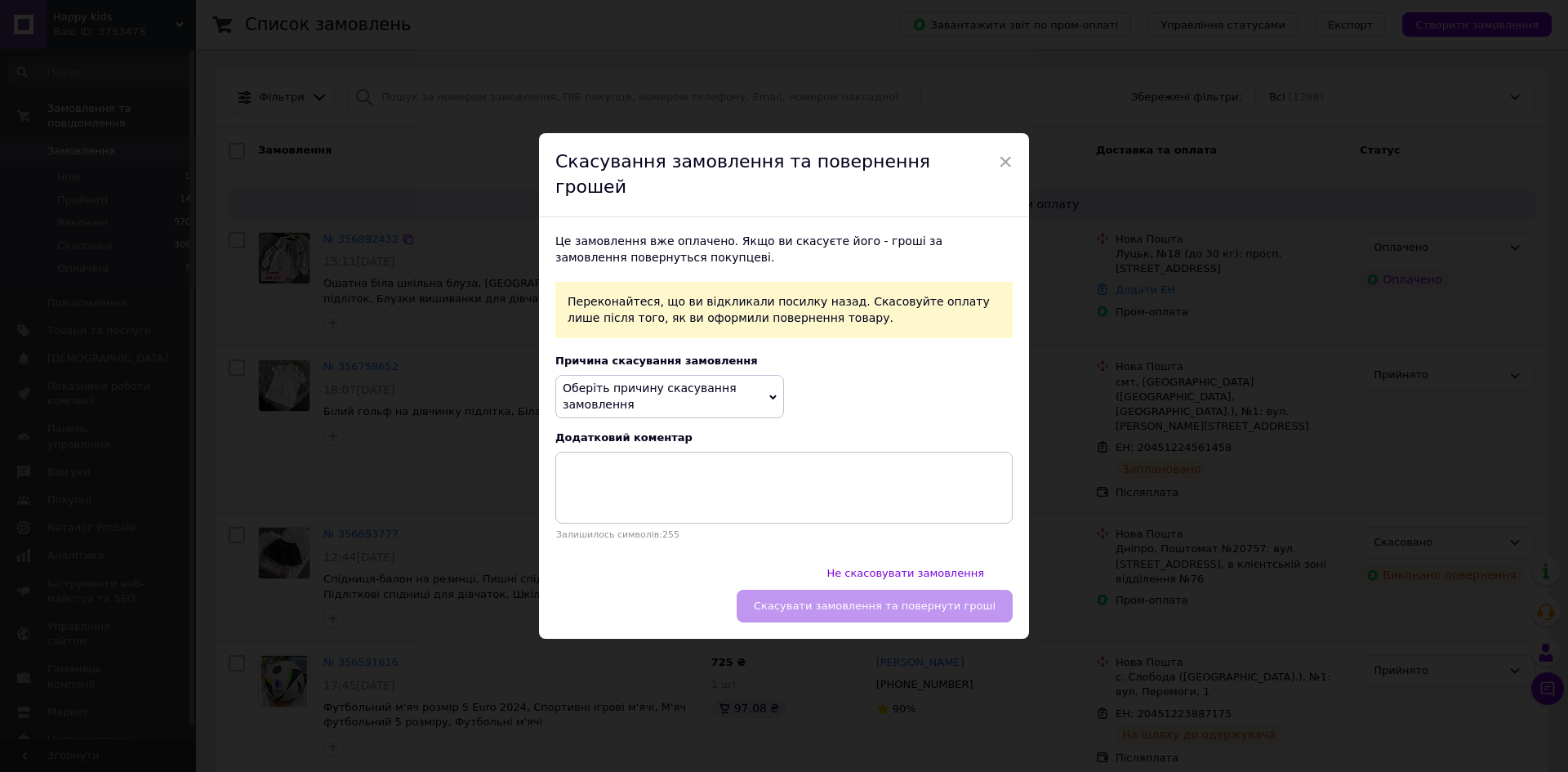
drag, startPoint x: 711, startPoint y: 394, endPoint x: 702, endPoint y: 407, distance: 15.8
click at [711, 395] on span "Оберіть причину скасування замовлення" at bounding box center [649, 395] width 174 height 29
click at [697, 464] on li "Немає різновиду товару" at bounding box center [670, 460] width 227 height 23
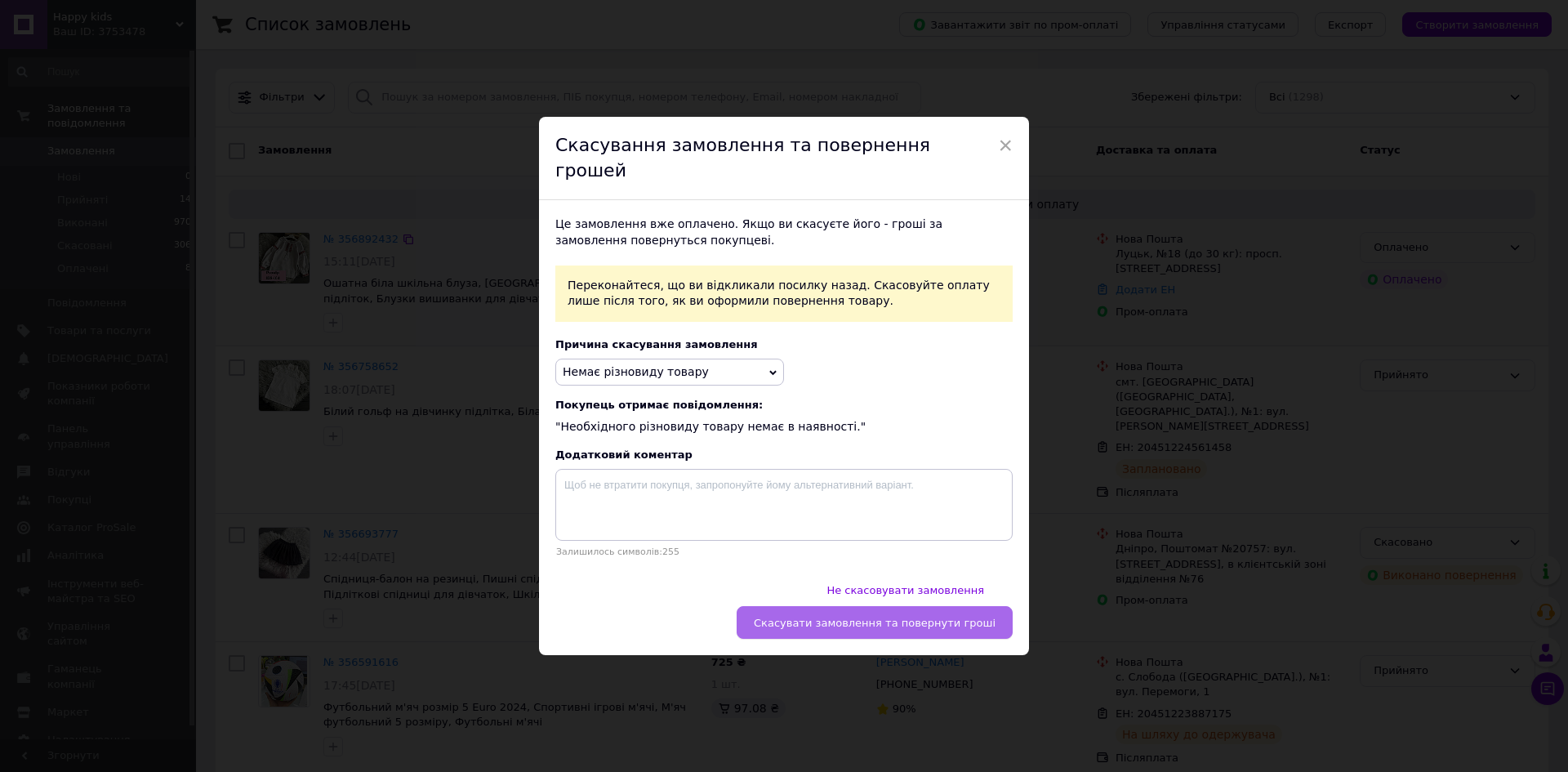
click at [864, 617] on span "Скасувати замовлення та повернути гроші" at bounding box center [875, 623] width 242 height 12
